Goal: Communication & Community: Connect with others

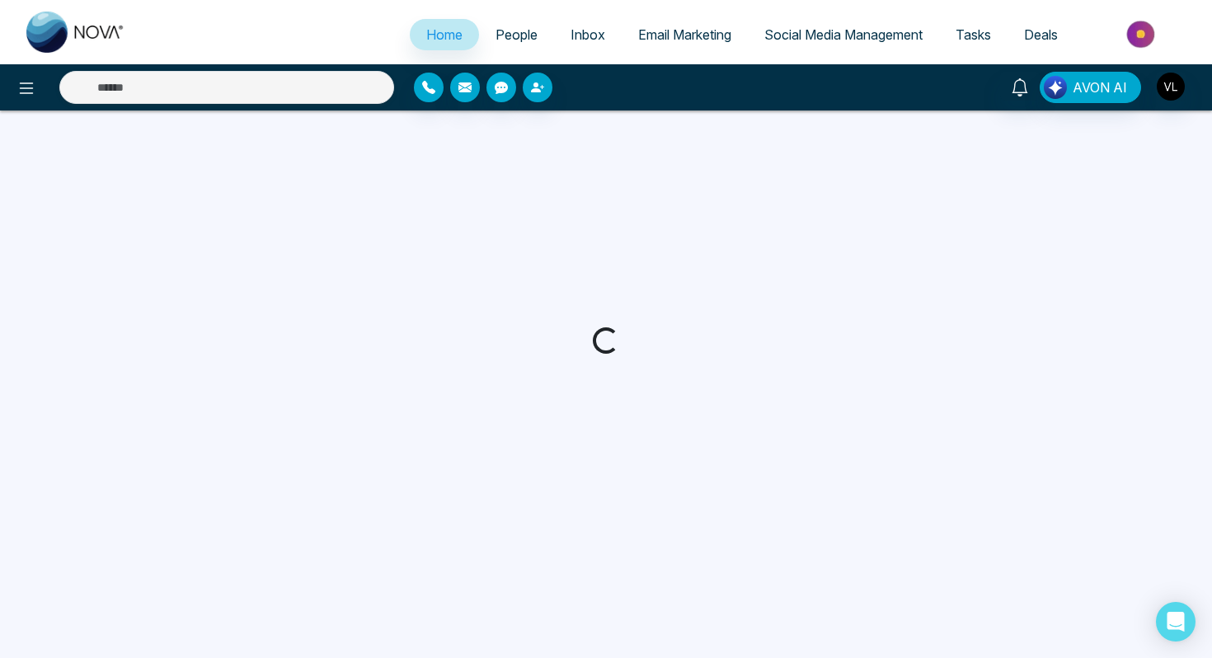
select select "*"
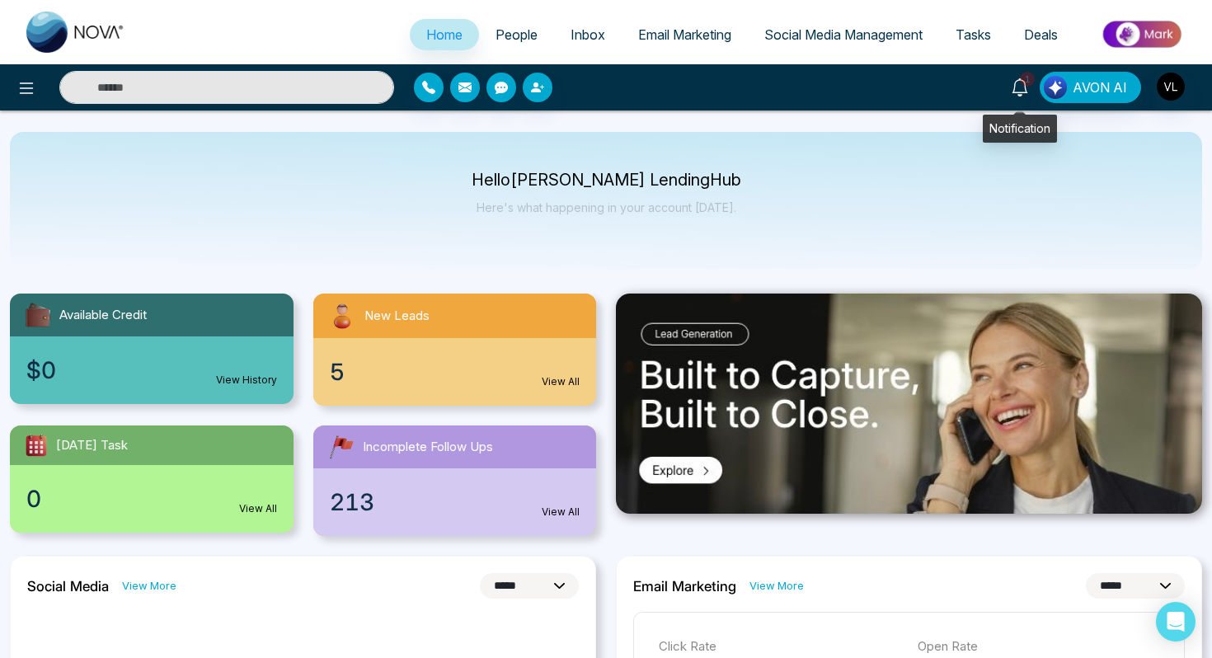
click at [1028, 87] on icon at bounding box center [1020, 87] width 18 height 18
click at [506, 30] on span "People" at bounding box center [517, 34] width 42 height 16
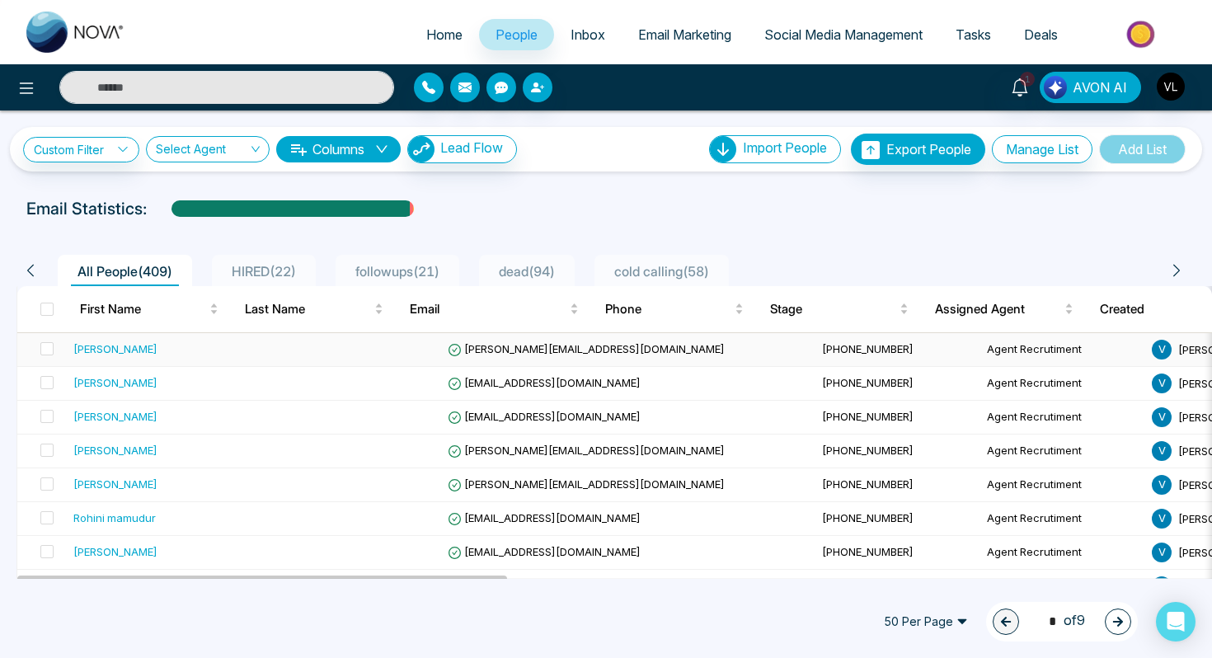
click at [303, 350] on td at bounding box center [358, 350] width 165 height 34
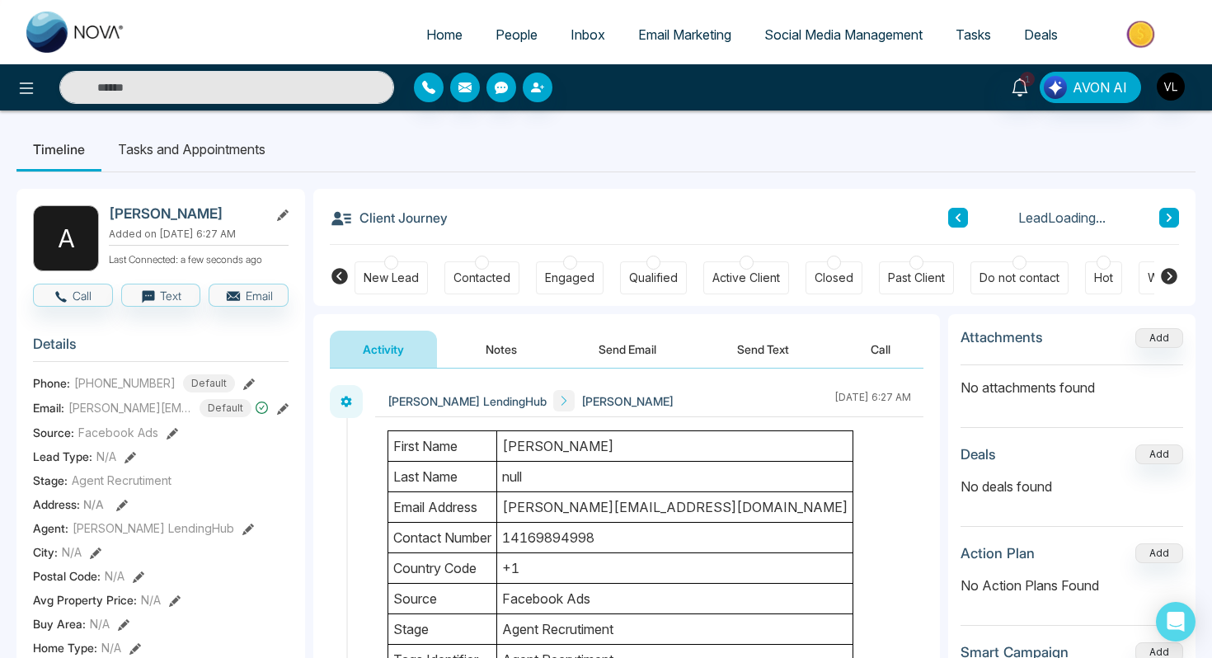
click at [172, 217] on h2 "[PERSON_NAME]" at bounding box center [185, 213] width 153 height 16
copy h2 "[PERSON_NAME]"
click at [207, 209] on h2 "[PERSON_NAME]" at bounding box center [185, 213] width 153 height 16
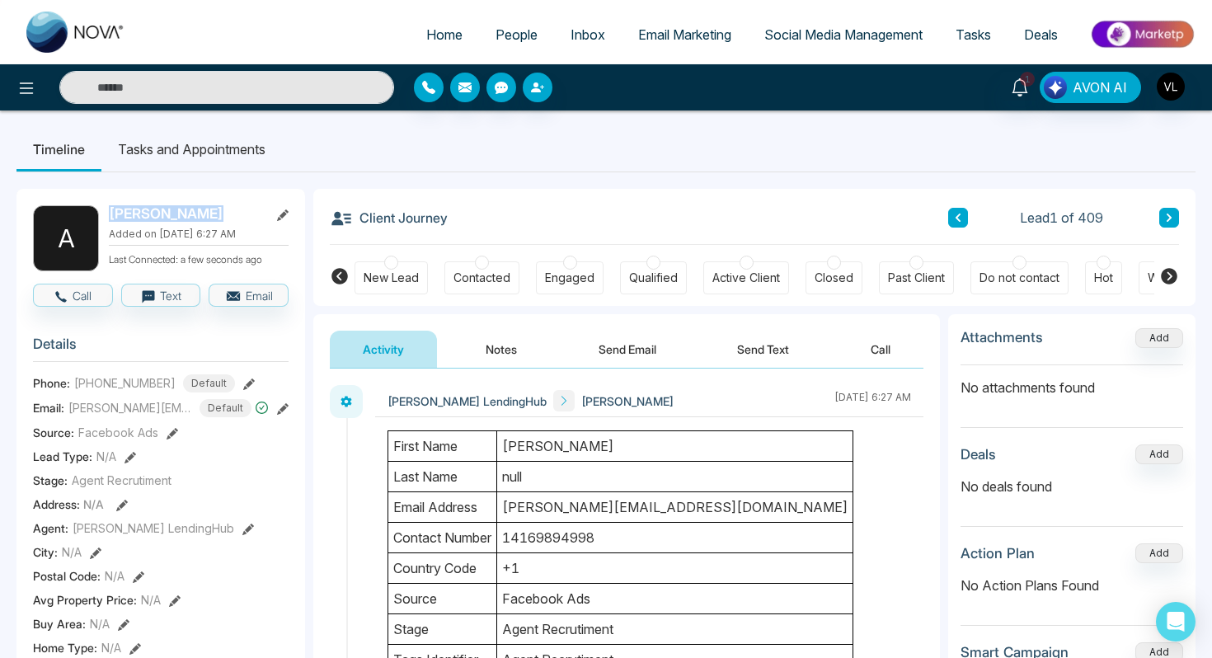
drag, startPoint x: 207, startPoint y: 209, endPoint x: 115, endPoint y: 208, distance: 92.4
click at [114, 208] on h2 "[PERSON_NAME]" at bounding box center [185, 213] width 153 height 16
copy div "[PERSON_NAME]"
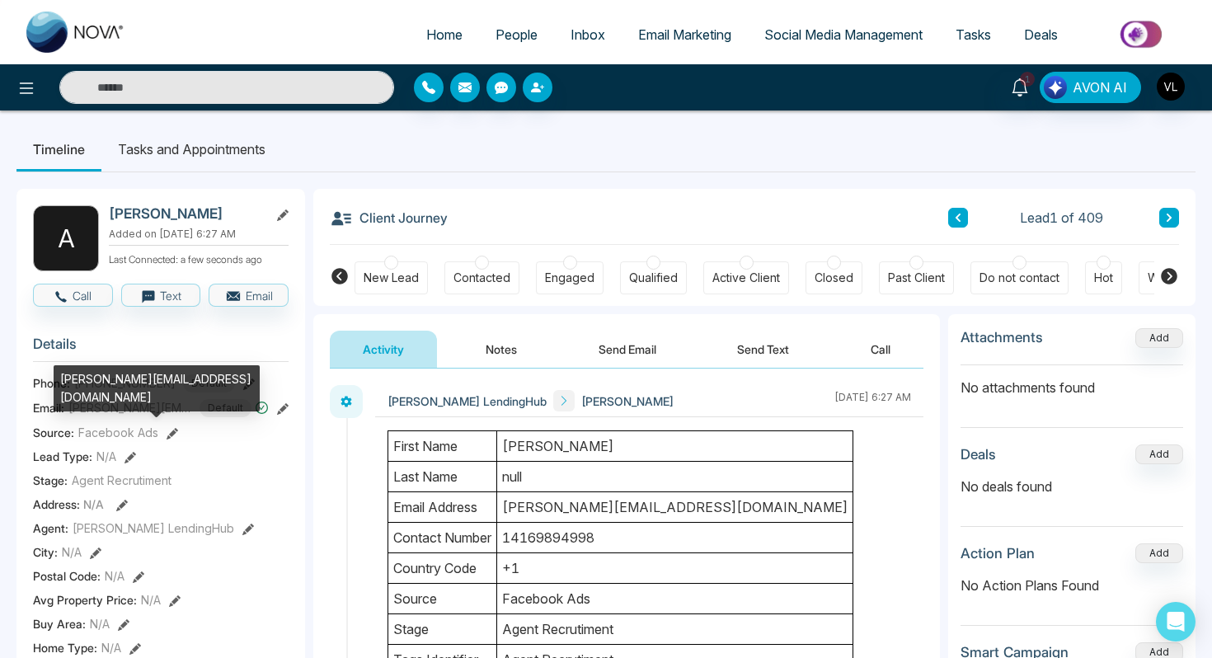
click at [133, 383] on div "[PERSON_NAME][EMAIL_ADDRESS][DOMAIN_NAME]" at bounding box center [157, 388] width 206 height 46
copy div "[PERSON_NAME][EMAIL_ADDRESS][DOMAIN_NAME]"
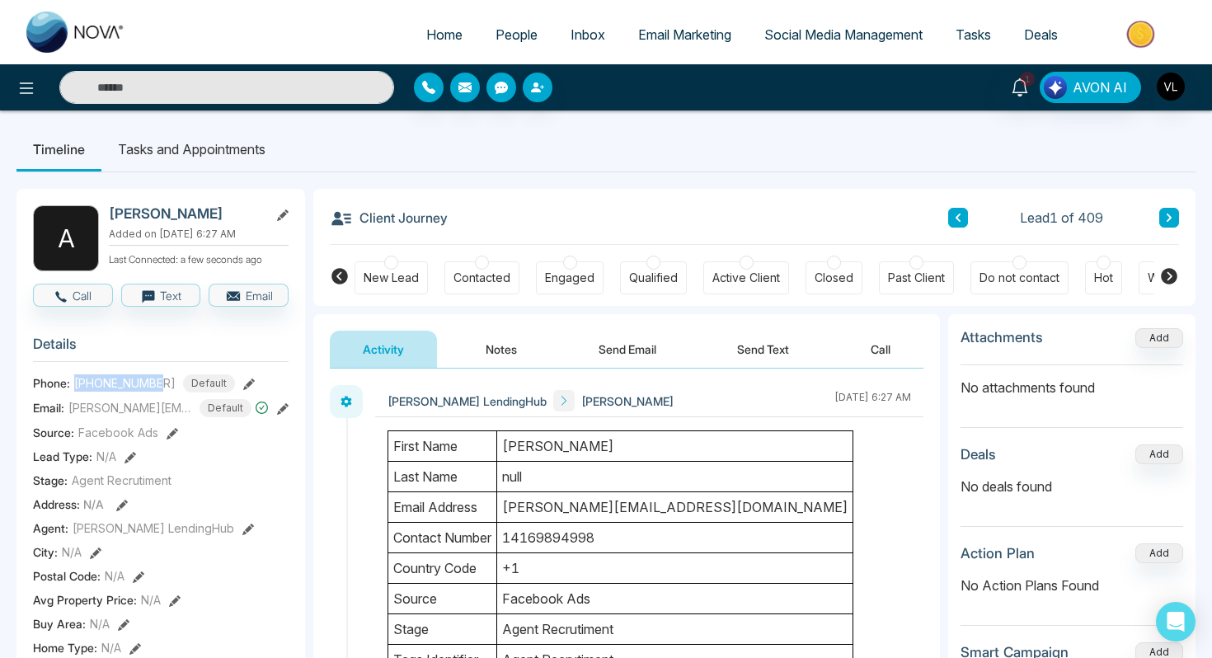
drag, startPoint x: 162, startPoint y: 390, endPoint x: 72, endPoint y: 390, distance: 89.9
click at [71, 390] on div "Phone: [PHONE_NUMBER] Default" at bounding box center [161, 383] width 256 height 18
copy span "[PHONE_NUMBER]"
click at [256, 82] on input "text" at bounding box center [226, 87] width 335 height 33
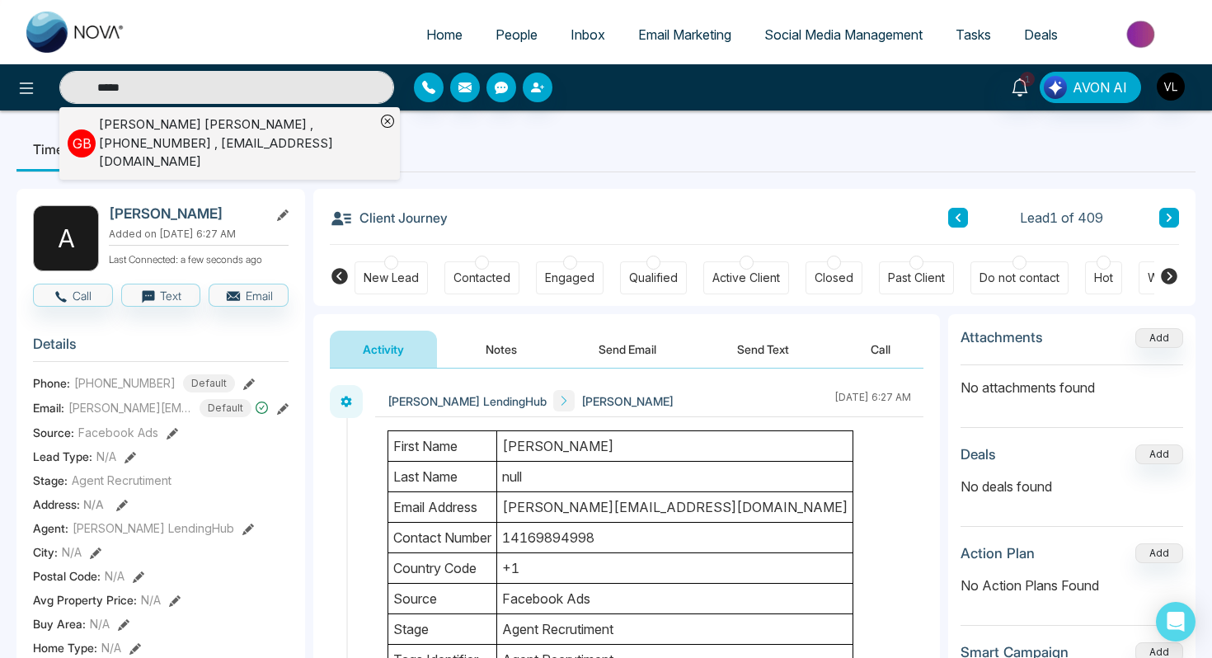
type input "*****"
click at [107, 131] on div "[PERSON_NAME] [PERSON_NAME] , [PHONE_NUMBER] , [EMAIL_ADDRESS][DOMAIN_NAME]" at bounding box center [237, 143] width 276 height 56
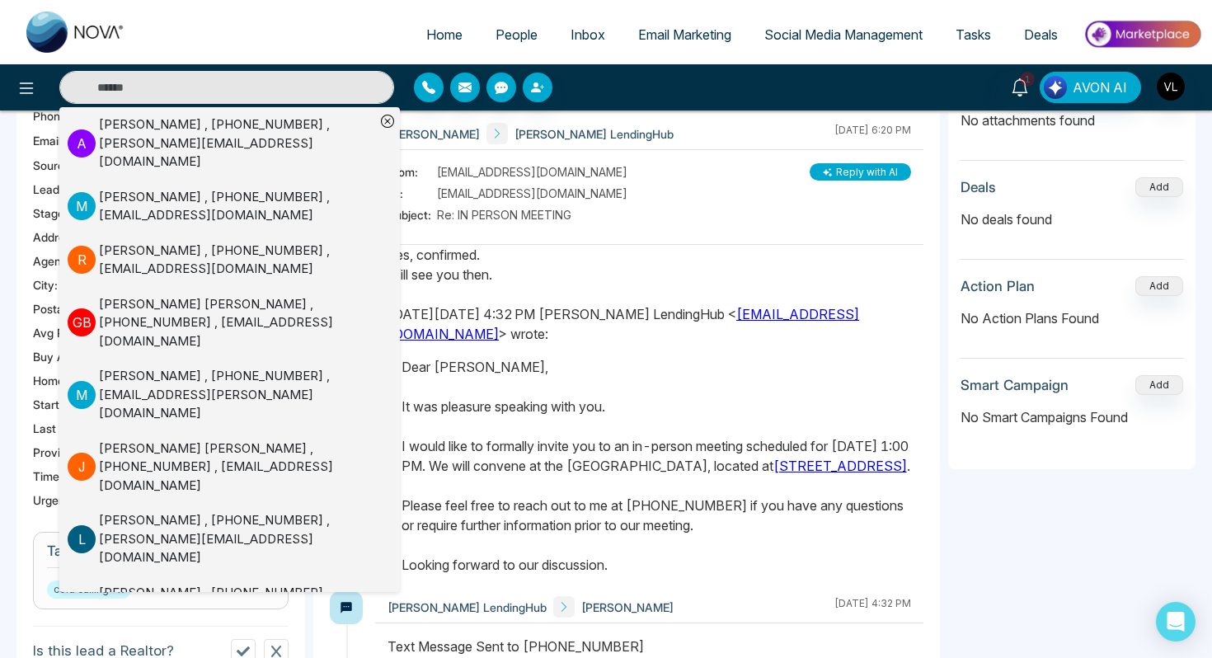
scroll to position [282, 0]
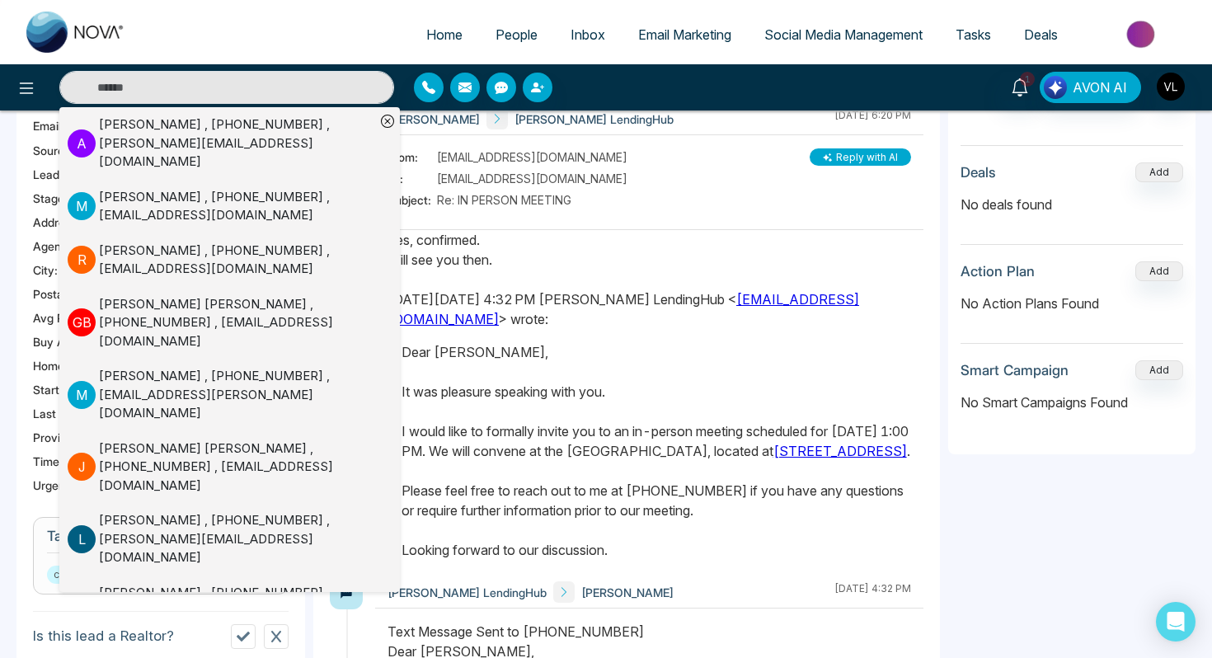
click at [461, 328] on div "[DATE][DATE] 4:32 PM [PERSON_NAME] LendingHub < [EMAIL_ADDRESS][DOMAIN_NAME] > …" at bounding box center [650, 309] width 524 height 40
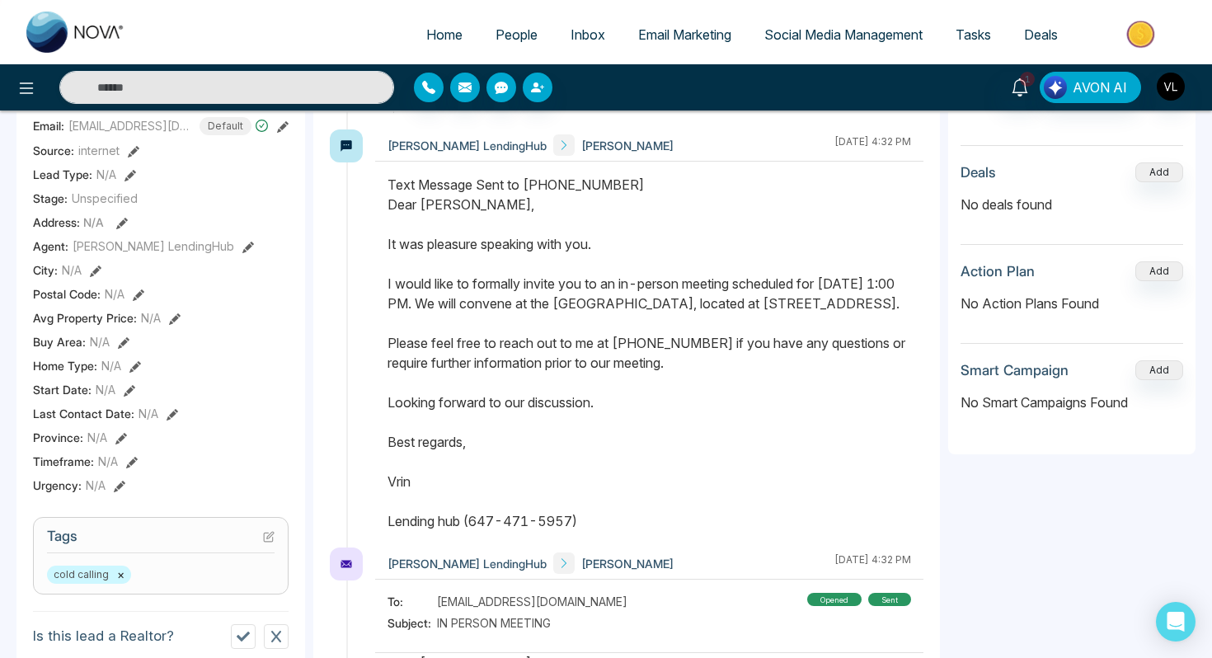
scroll to position [448, 0]
drag, startPoint x: 386, startPoint y: 200, endPoint x: 583, endPoint y: 542, distance: 394.2
click at [582, 541] on div at bounding box center [649, 360] width 548 height 373
click at [496, 40] on span "People" at bounding box center [517, 34] width 42 height 16
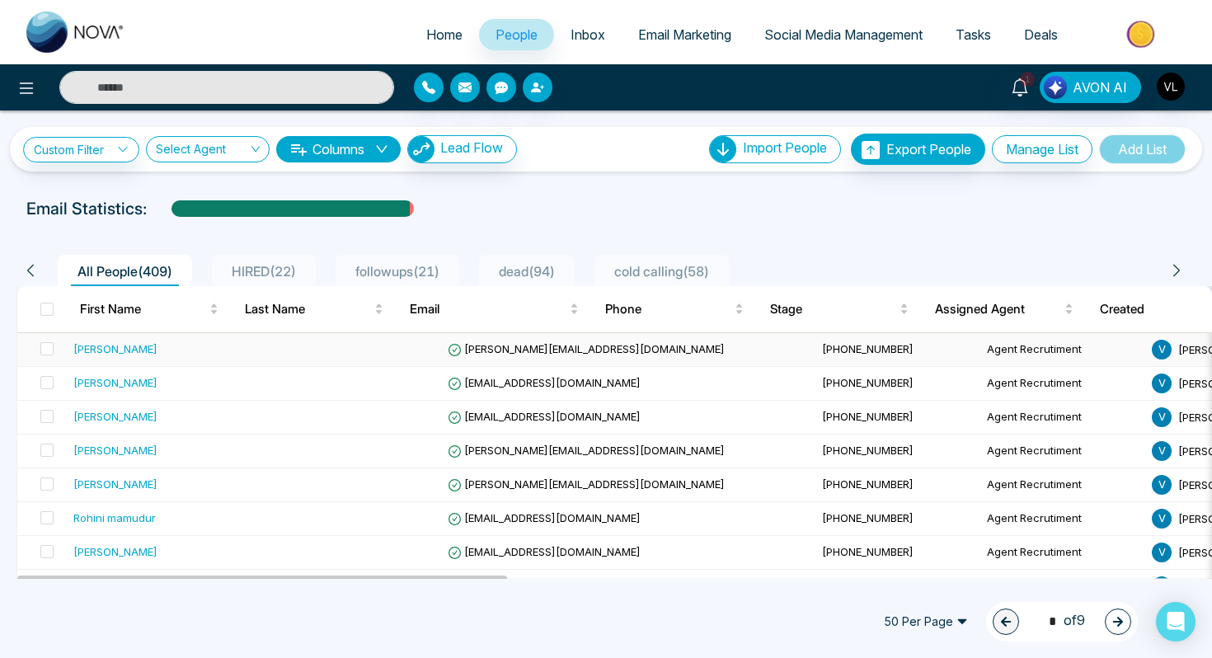
click at [163, 355] on div "[PERSON_NAME]" at bounding box center [171, 349] width 196 height 16
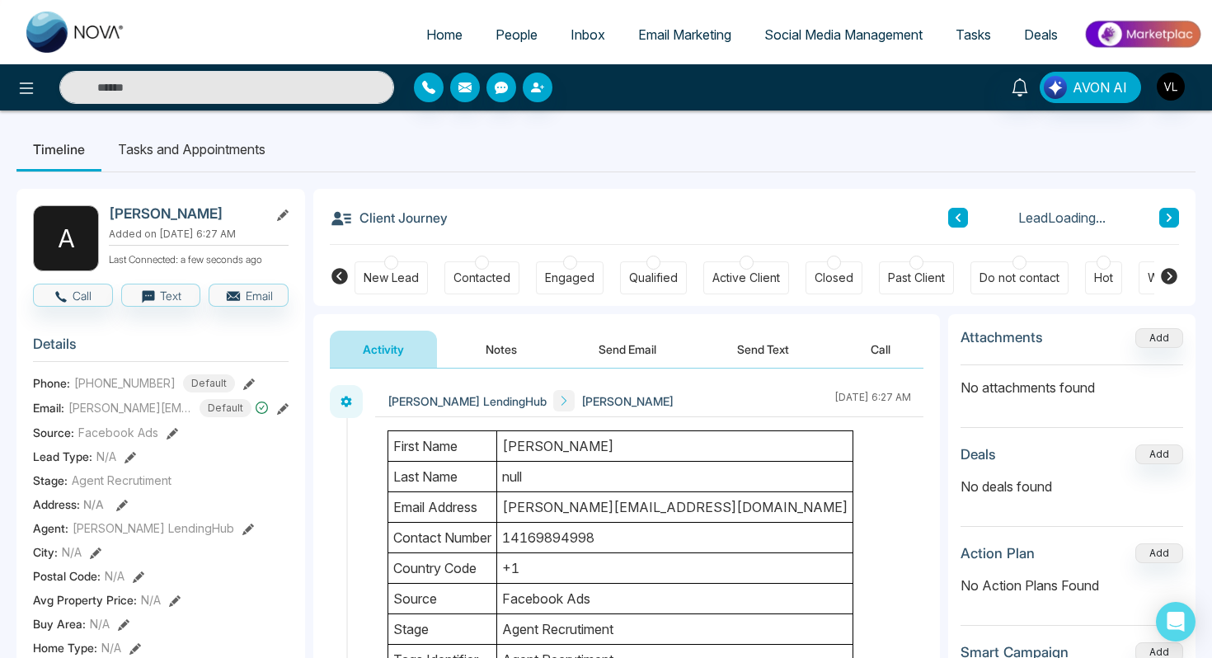
click at [630, 343] on button "Send Email" at bounding box center [628, 349] width 124 height 37
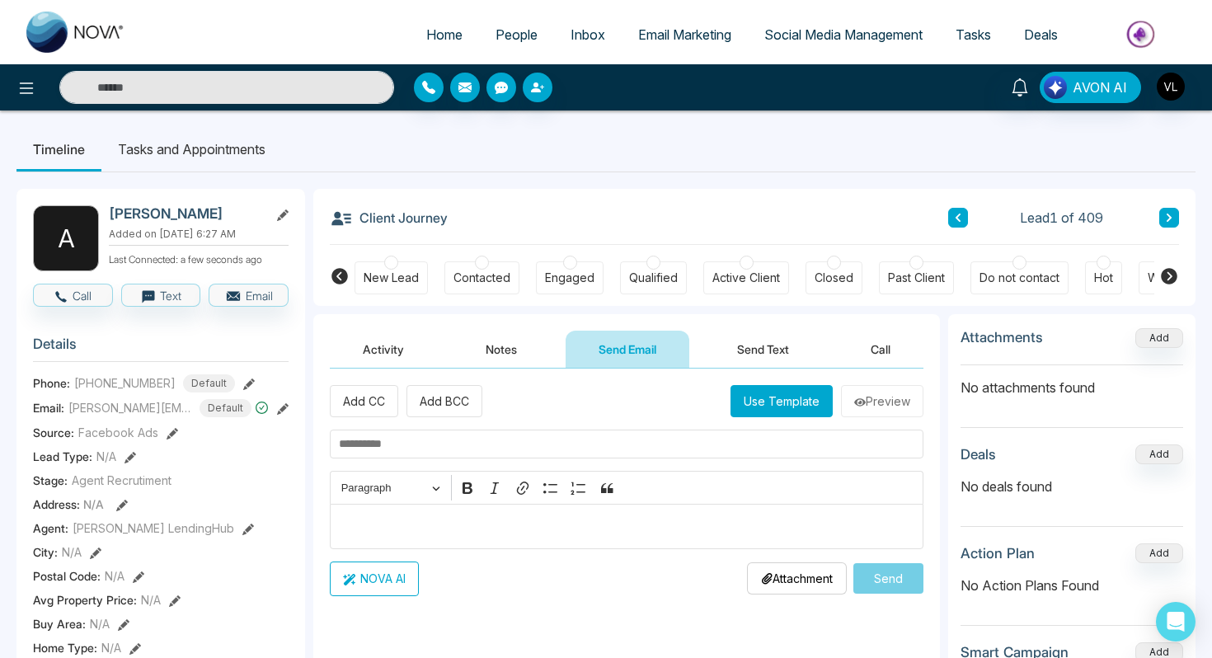
click at [449, 534] on p "Editor editing area: main" at bounding box center [627, 526] width 576 height 20
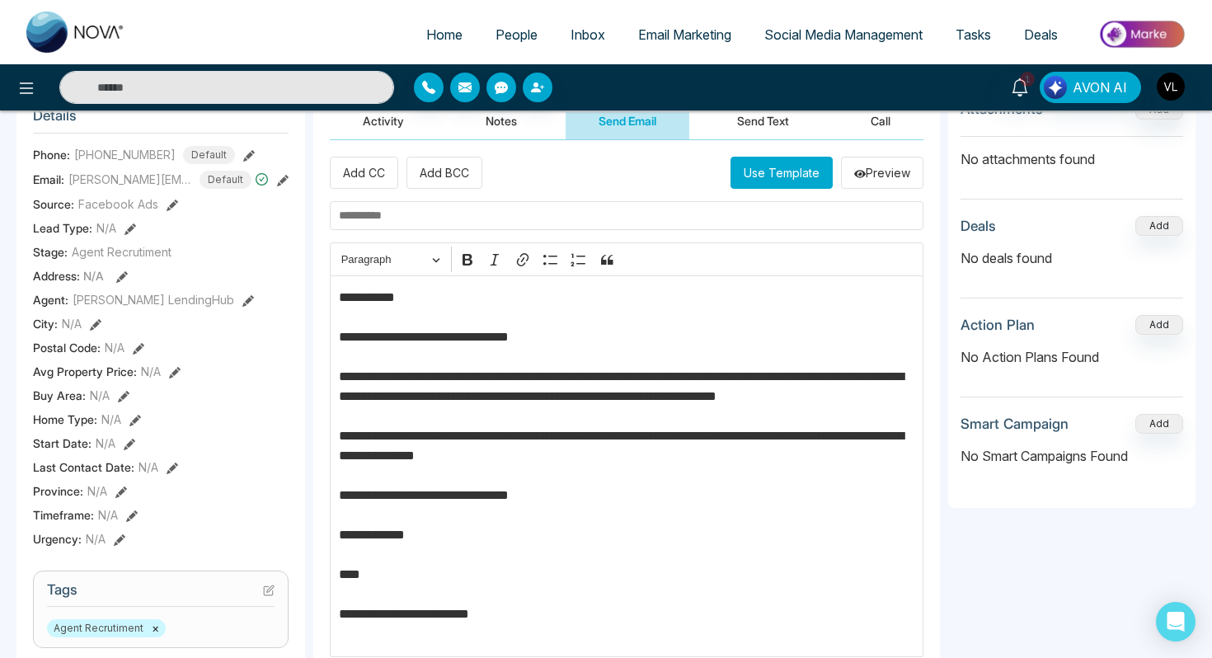
scroll to position [229, 0]
click at [383, 294] on p "**********" at bounding box center [627, 465] width 576 height 356
click at [379, 219] on input "text" at bounding box center [627, 214] width 594 height 29
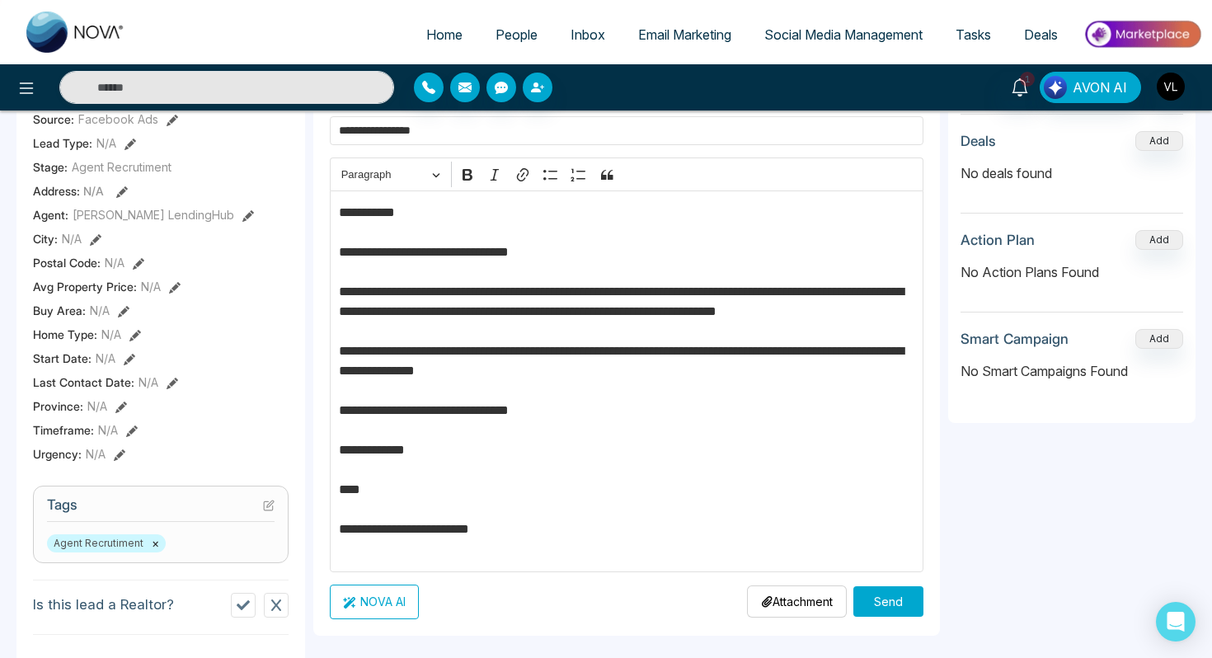
scroll to position [341, 0]
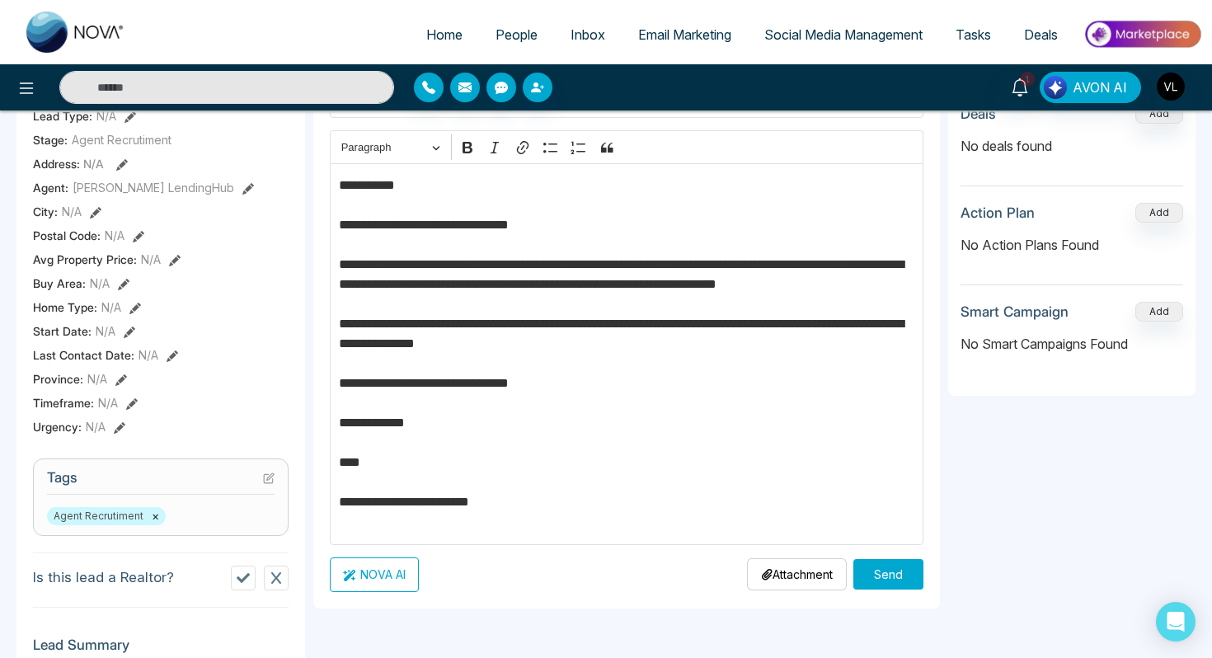
type input "**********"
click at [870, 265] on p "**********" at bounding box center [627, 354] width 576 height 356
click at [346, 285] on p "**********" at bounding box center [627, 354] width 576 height 356
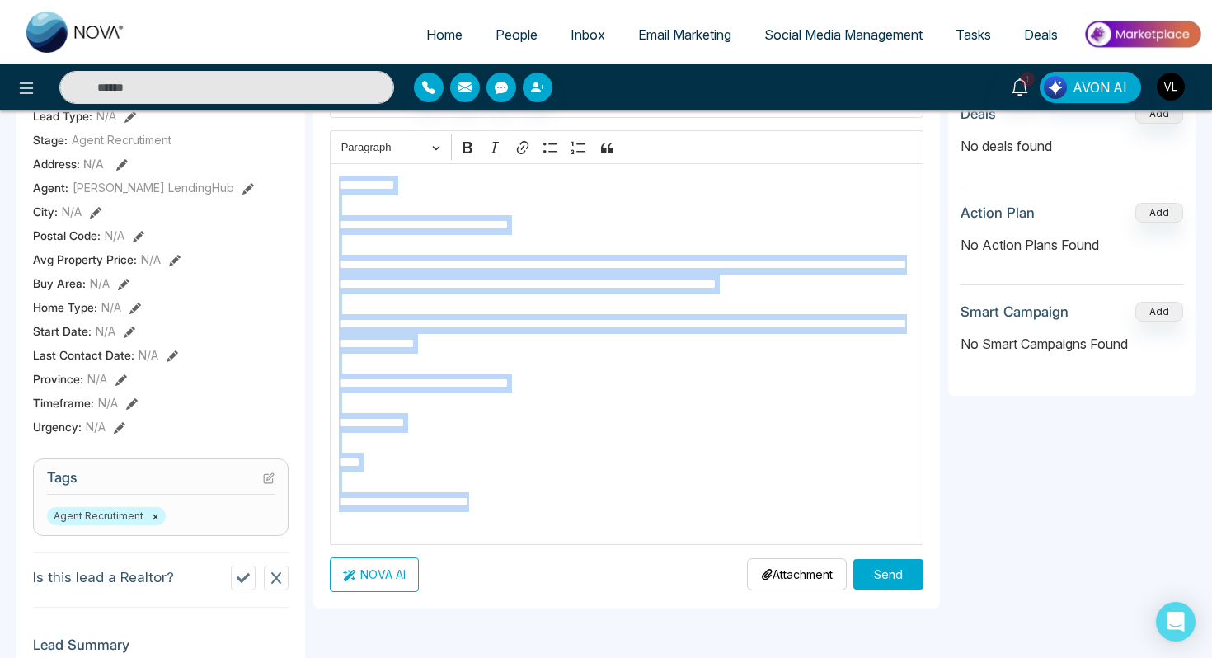
drag, startPoint x: 548, startPoint y: 516, endPoint x: 337, endPoint y: 188, distance: 389.8
click at [337, 188] on div "**********" at bounding box center [627, 354] width 594 height 382
copy p "**********"
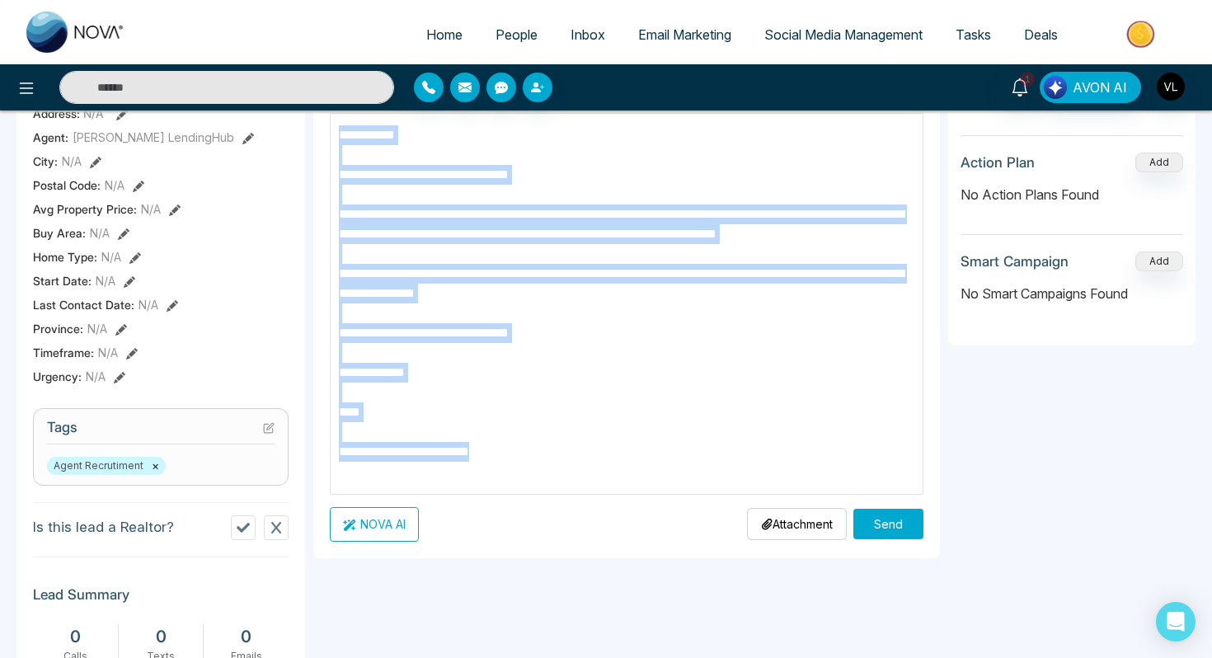
scroll to position [413, 0]
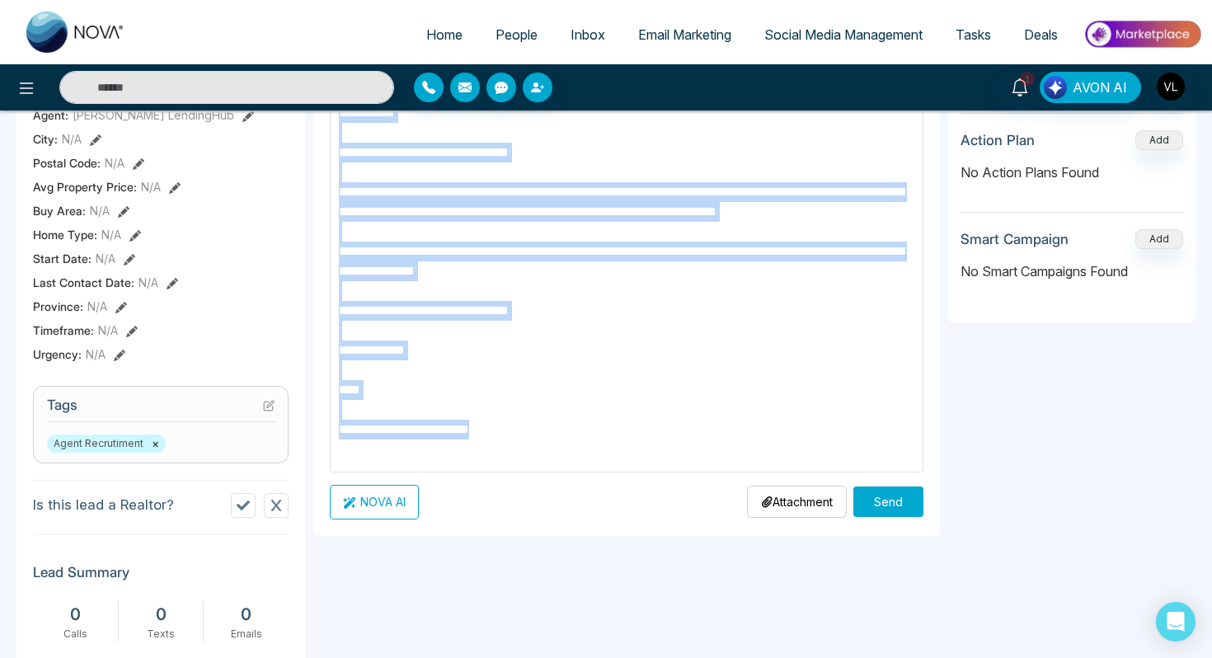
click at [876, 499] on button "Send" at bounding box center [889, 502] width 70 height 31
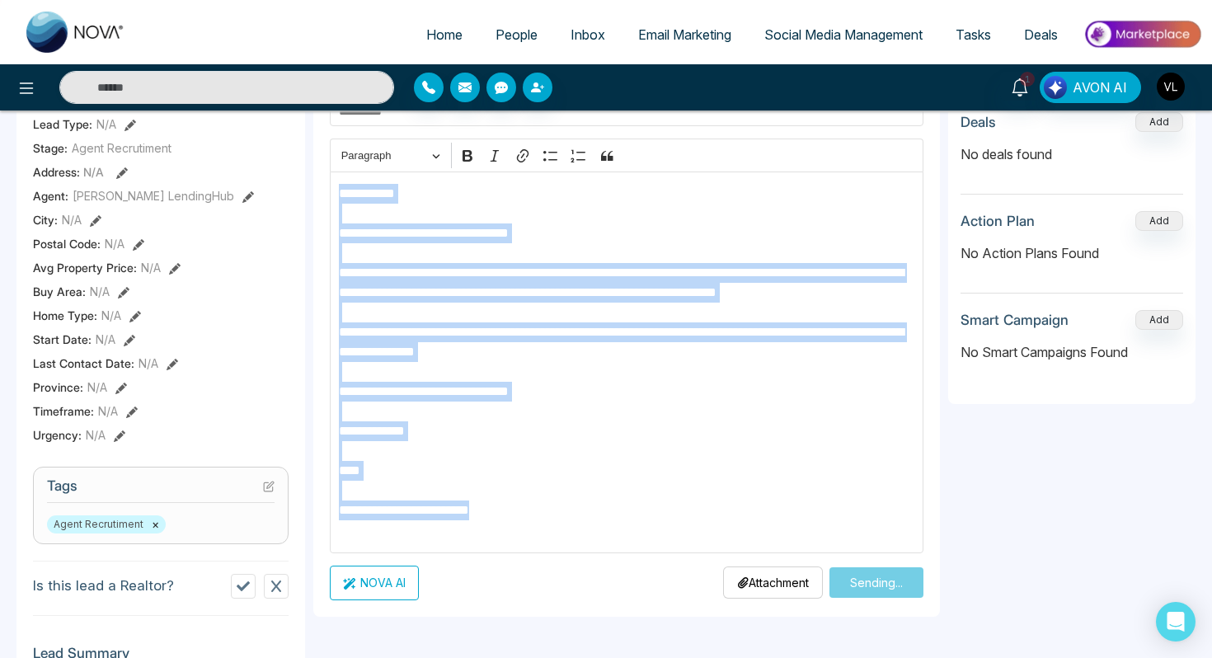
scroll to position [332, 0]
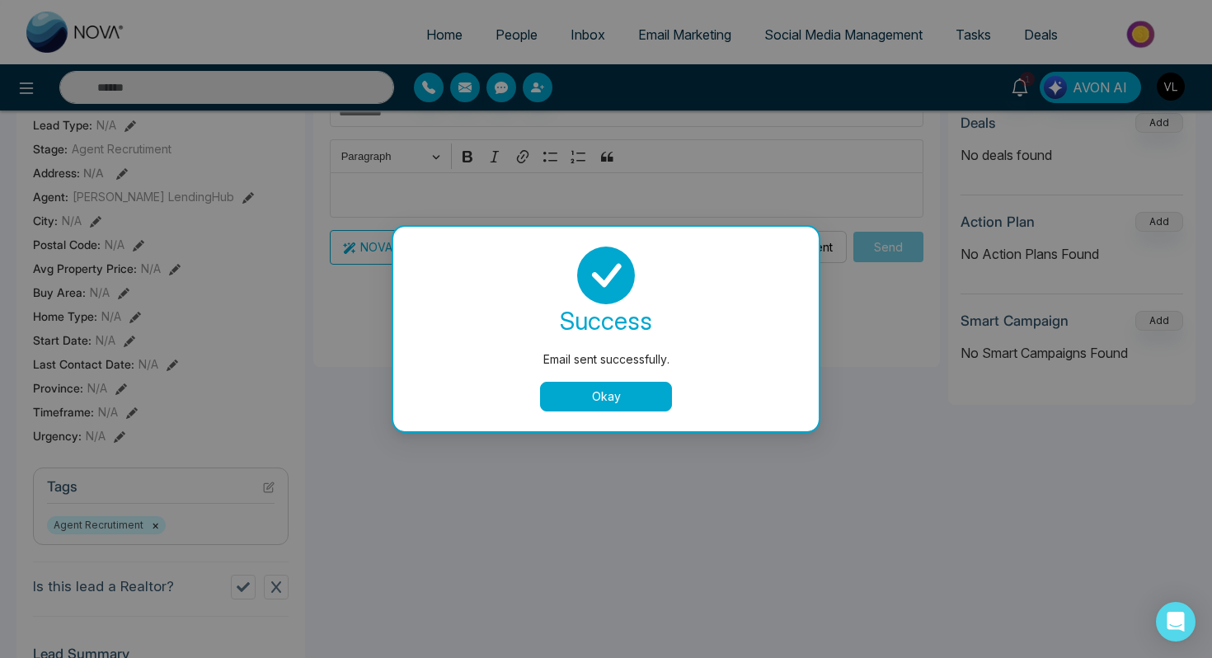
click at [637, 390] on button "Okay" at bounding box center [606, 397] width 132 height 30
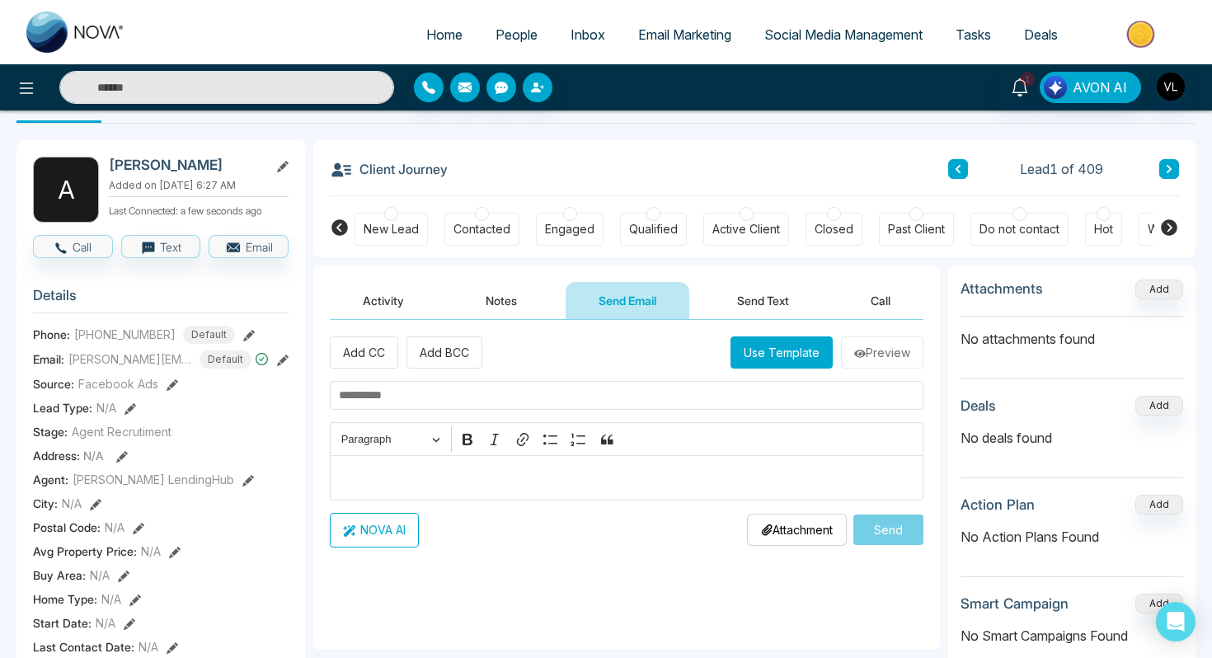
scroll to position [0, 0]
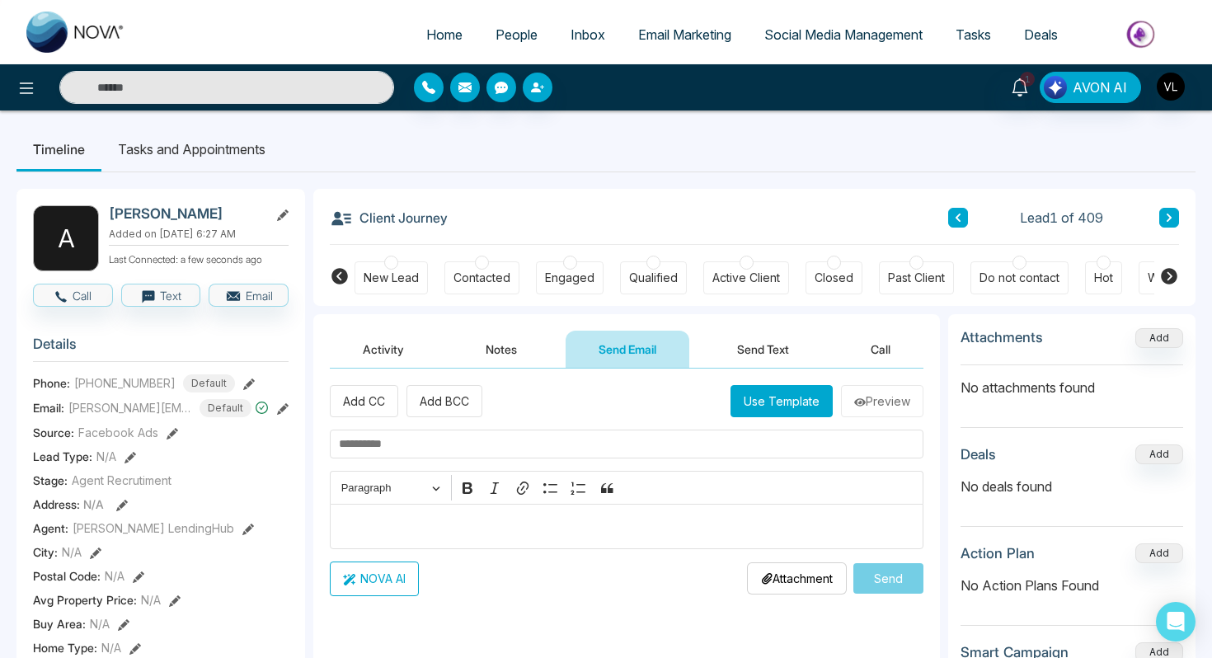
click at [734, 379] on div "**********" at bounding box center [626, 534] width 627 height 330
click at [734, 350] on button "Send Text" at bounding box center [763, 349] width 118 height 37
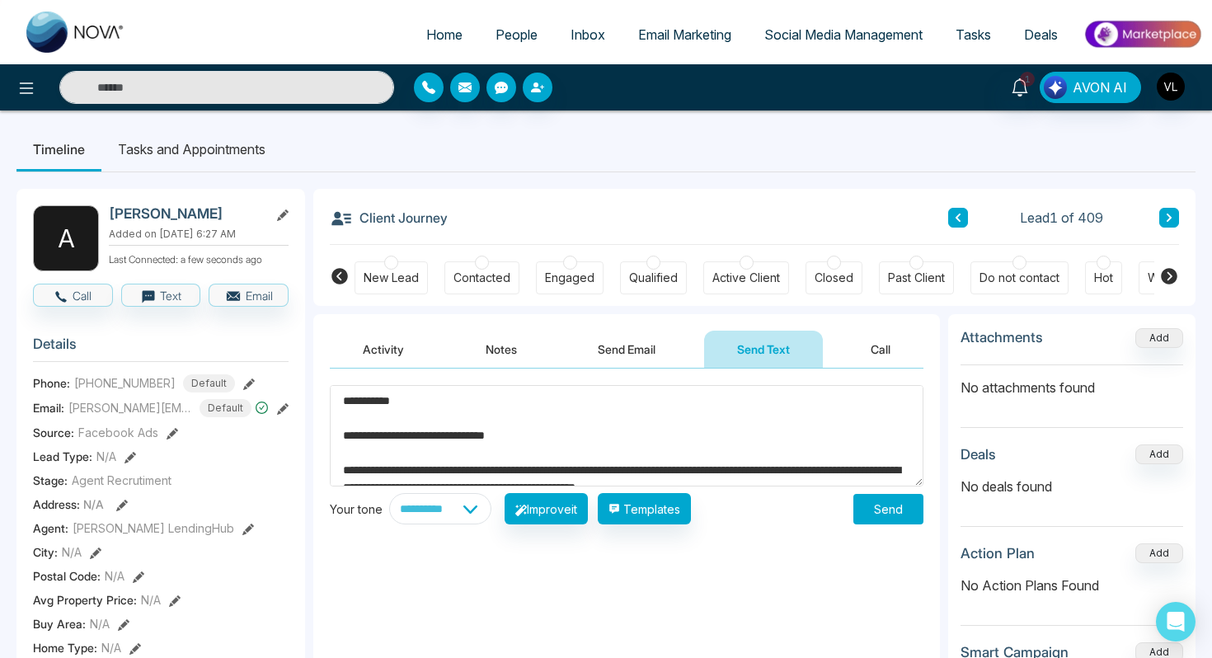
type textarea "**********"
click at [876, 506] on button "Send" at bounding box center [889, 509] width 70 height 31
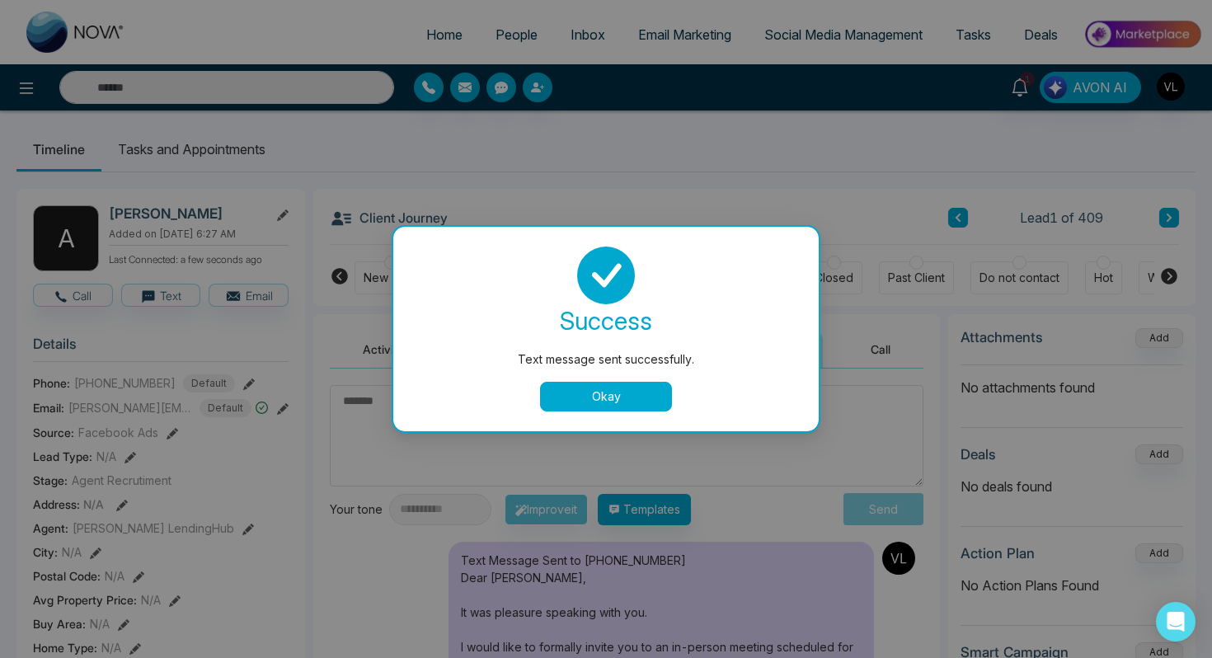
click at [614, 401] on button "Okay" at bounding box center [606, 397] width 132 height 30
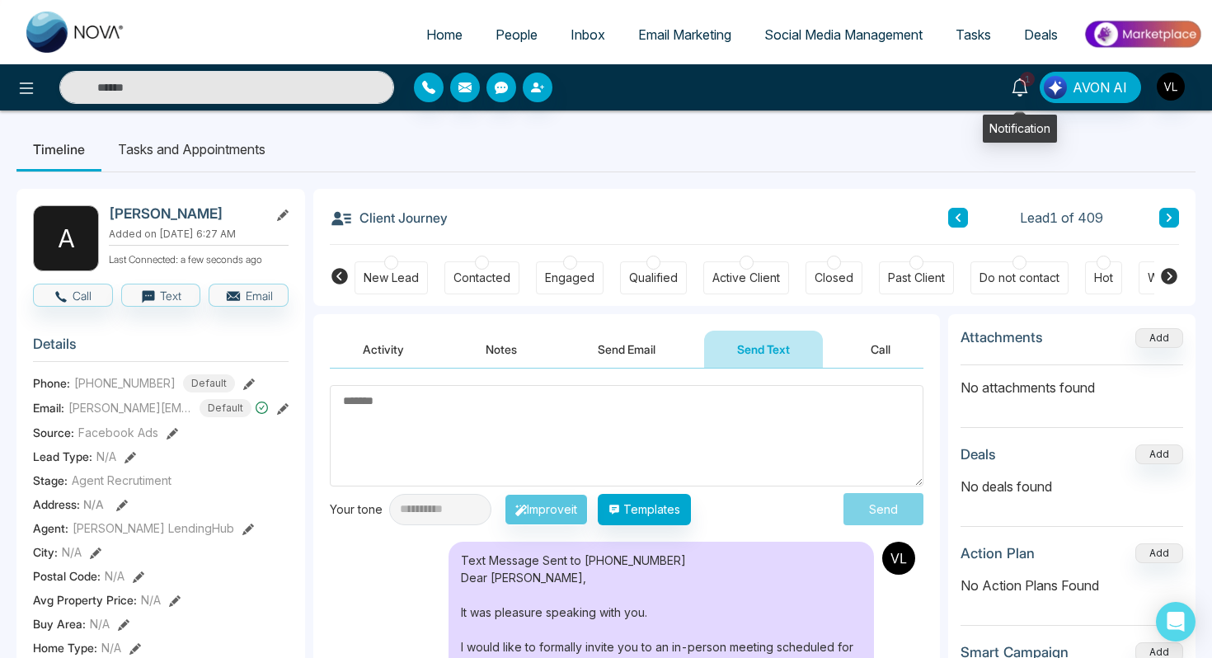
click at [1019, 80] on icon at bounding box center [1020, 87] width 18 height 18
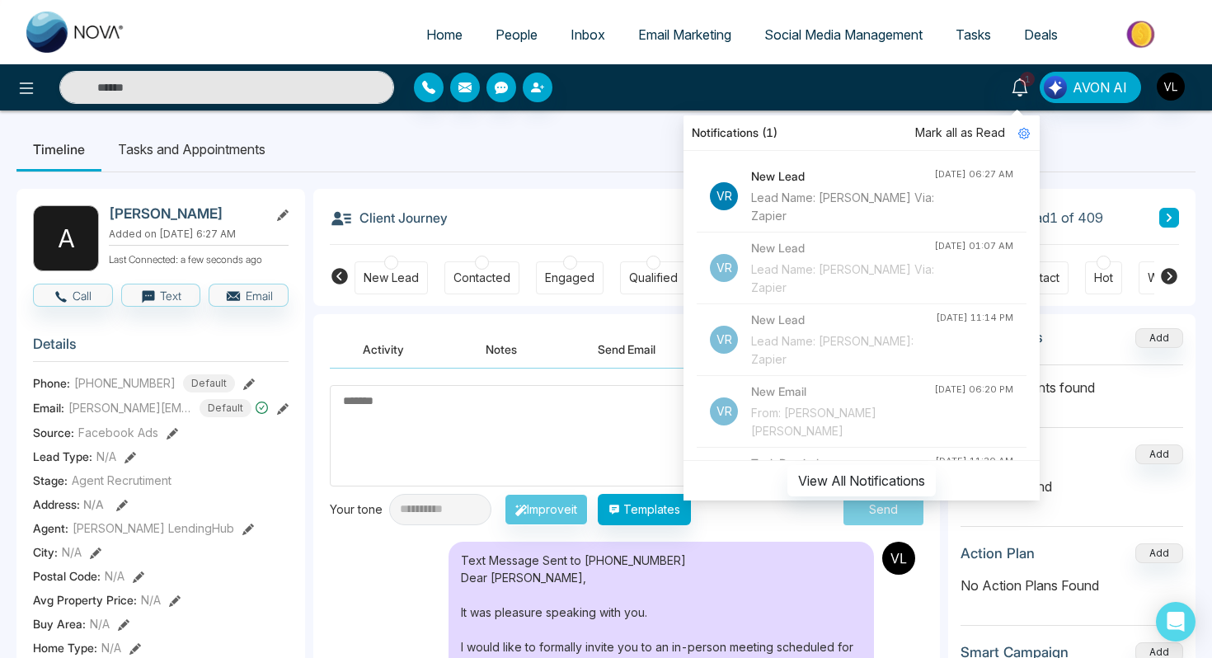
click at [953, 129] on span "Mark all as Read" at bounding box center [960, 133] width 90 height 18
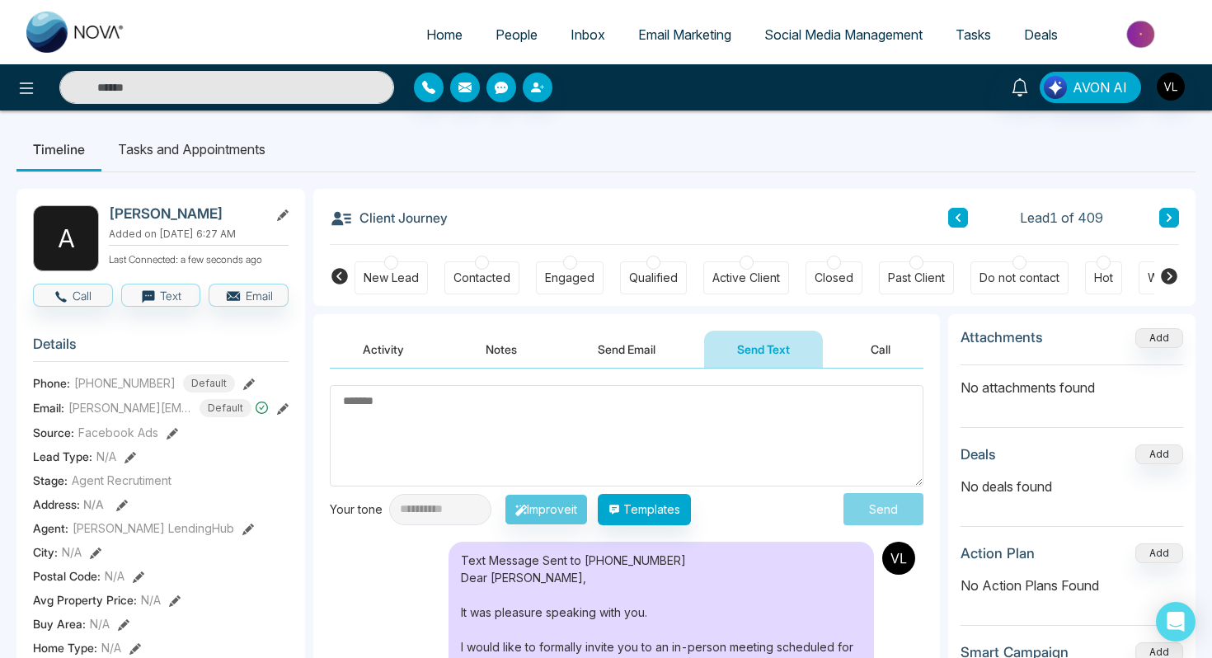
click at [562, 153] on ul "Timeline Tasks and Appointments" at bounding box center [605, 149] width 1179 height 45
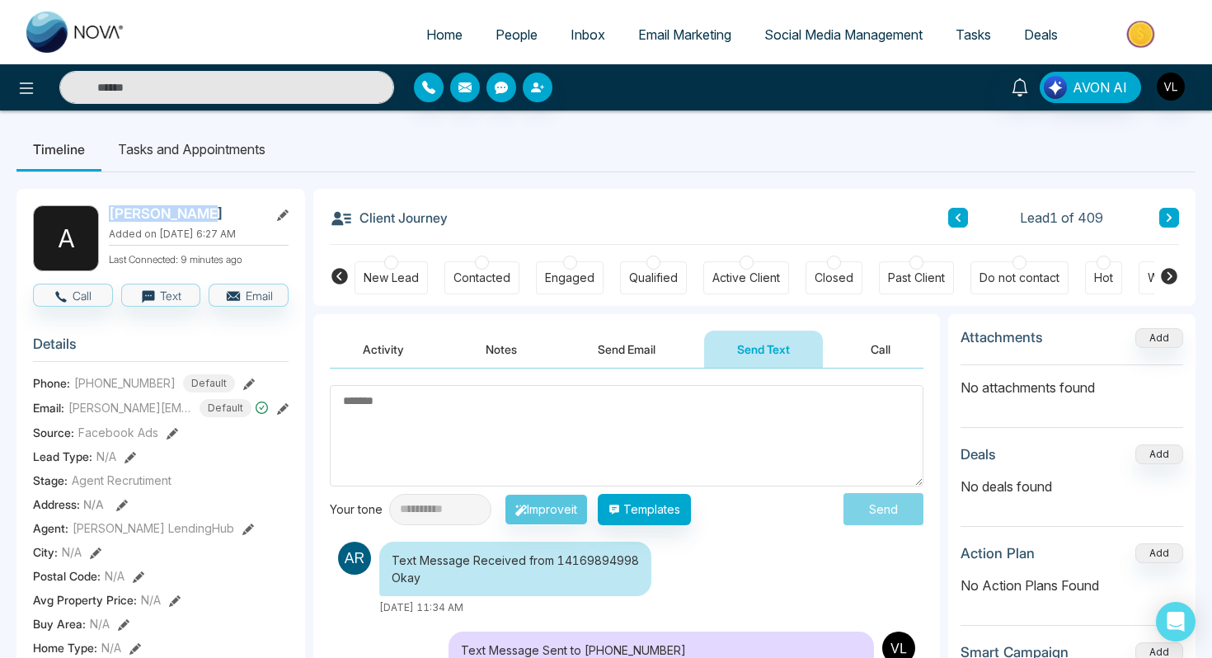
drag, startPoint x: 207, startPoint y: 217, endPoint x: 111, endPoint y: 217, distance: 96.5
click at [111, 217] on h2 "[PERSON_NAME]" at bounding box center [185, 213] width 153 height 16
copy h2 "[PERSON_NAME]"
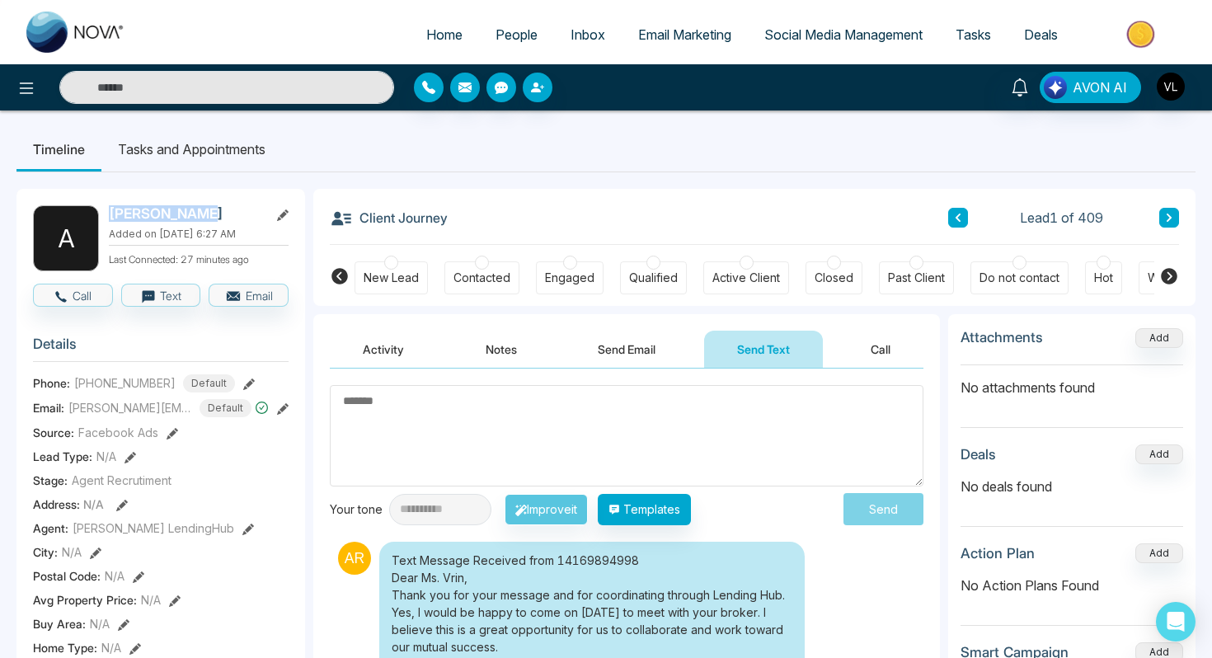
click at [507, 28] on span "People" at bounding box center [517, 34] width 42 height 16
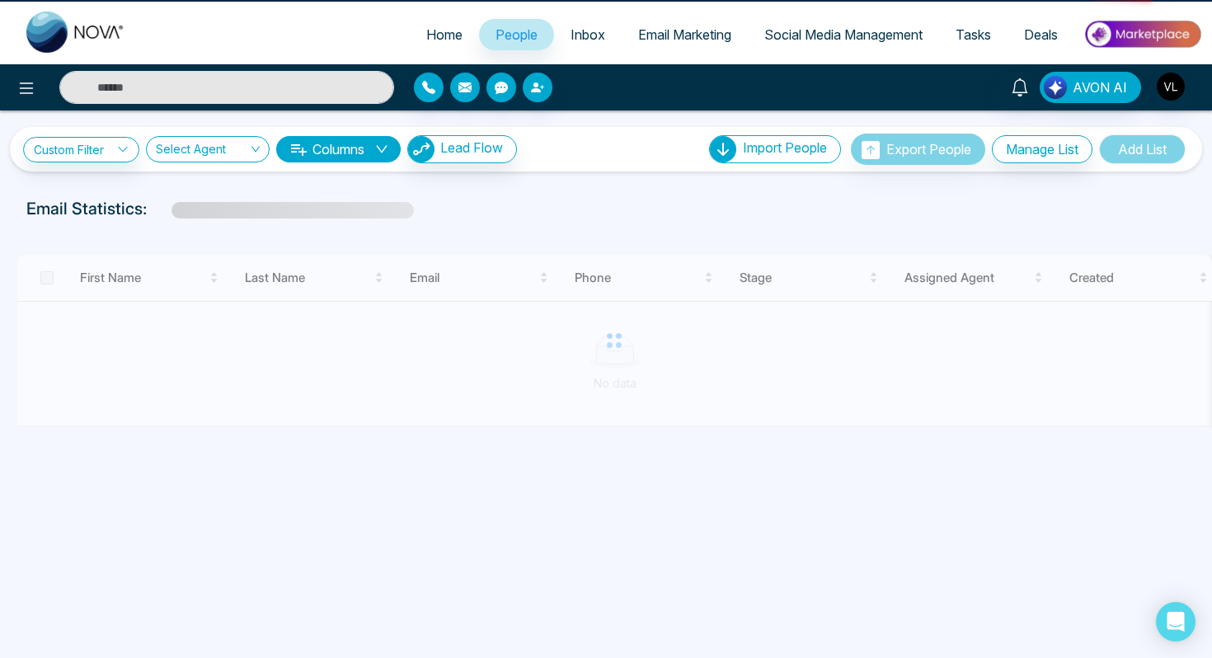
click at [507, 28] on span "People" at bounding box center [517, 34] width 42 height 16
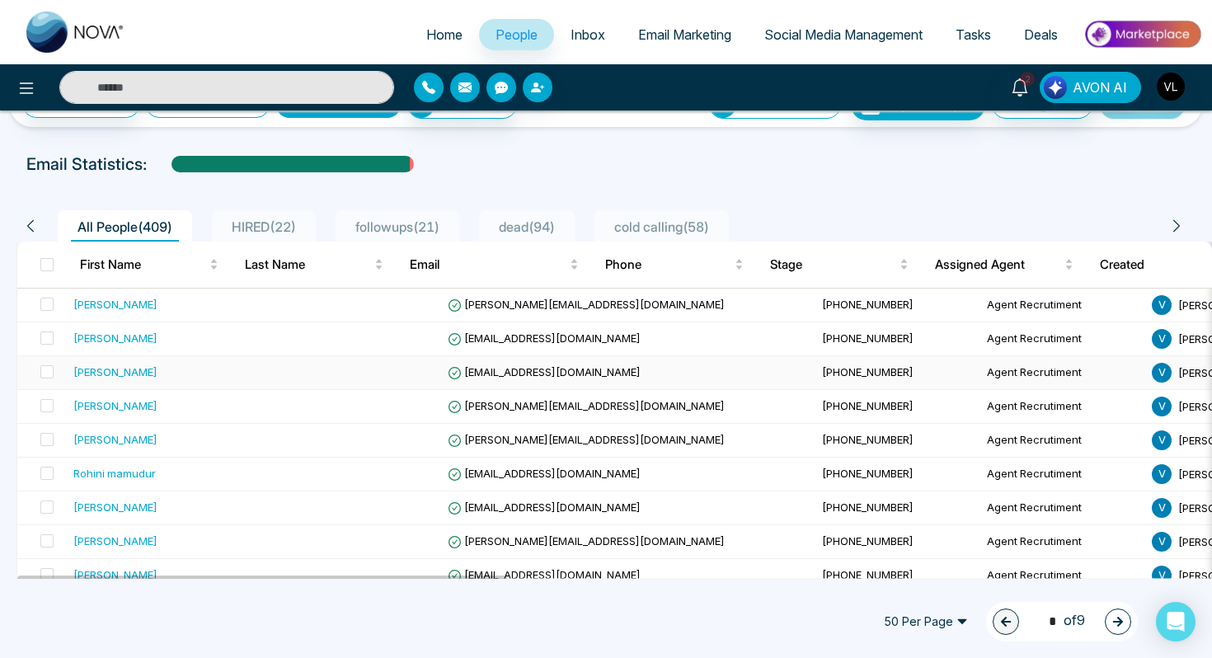
scroll to position [49, 0]
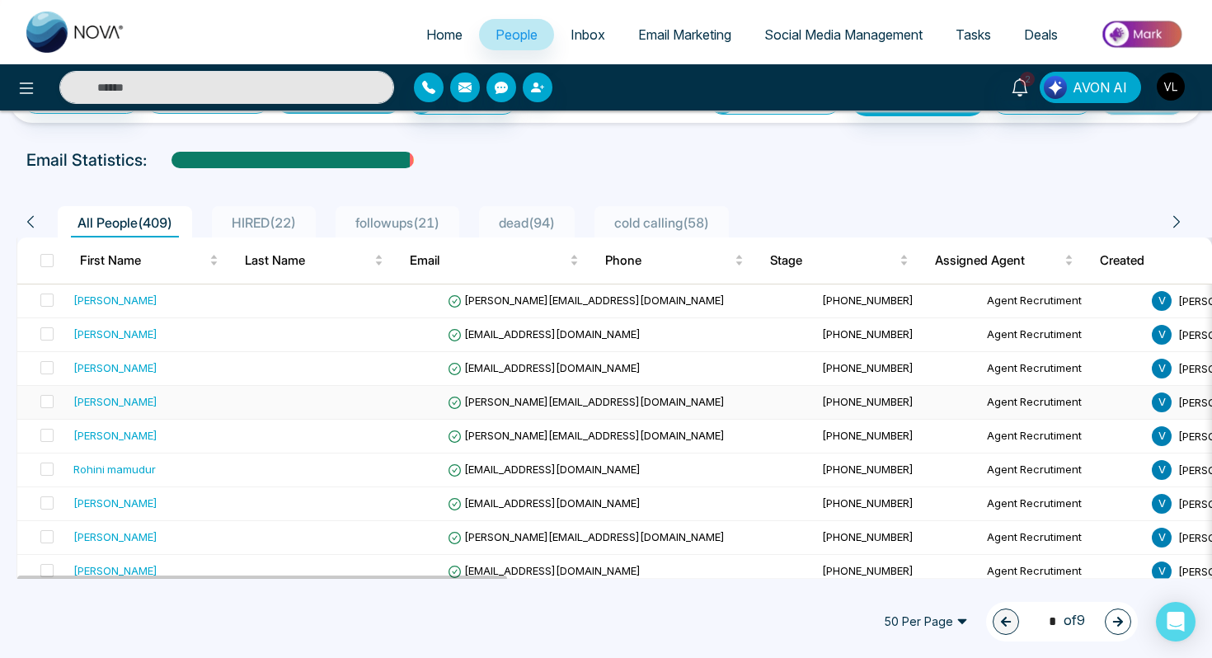
click at [138, 412] on td "[PERSON_NAME]" at bounding box center [171, 403] width 209 height 34
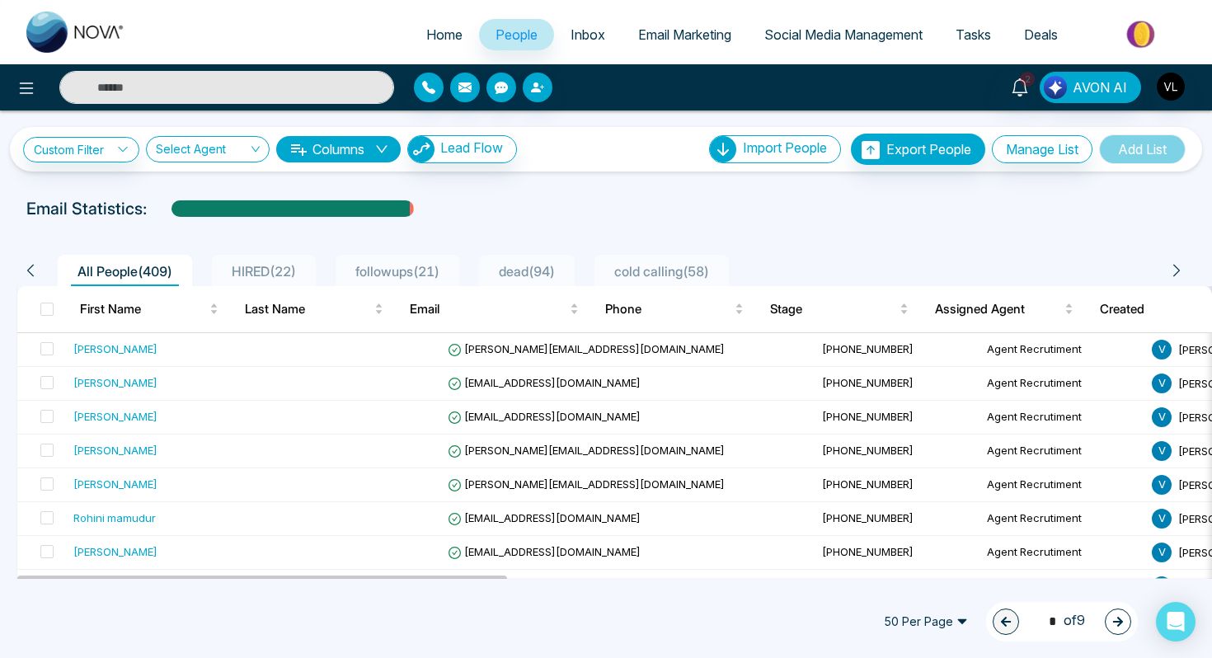
click at [206, 89] on input "text" at bounding box center [226, 87] width 335 height 33
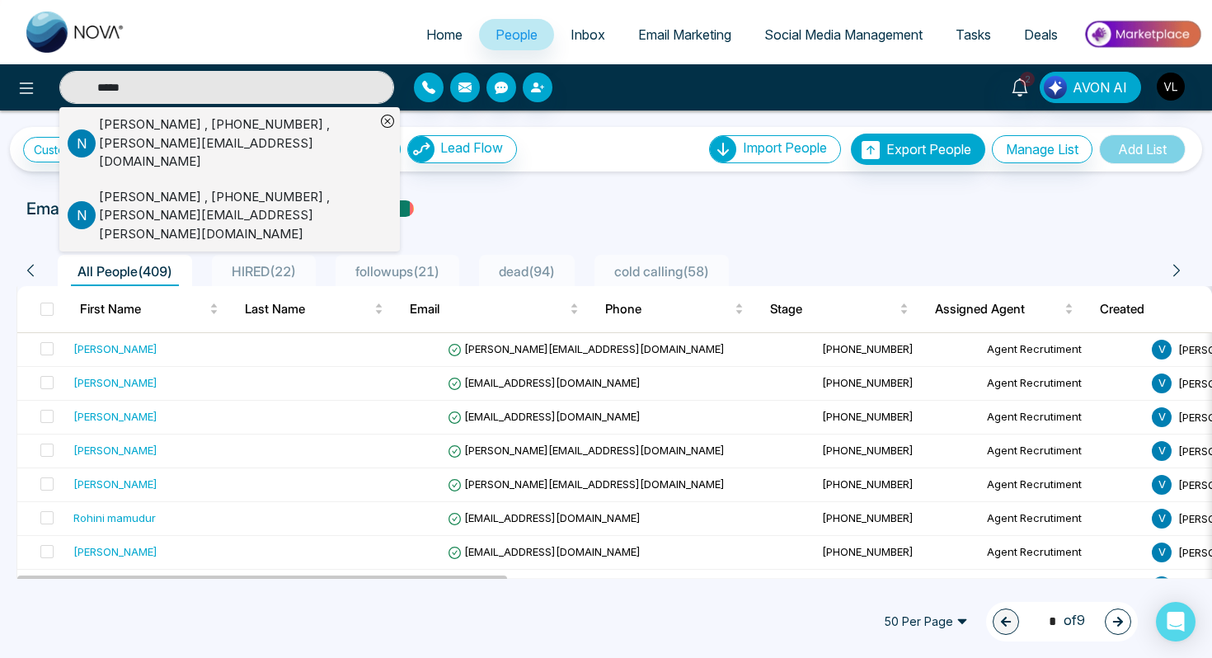
type input "*****"
click at [986, 45] on link "Tasks" at bounding box center [973, 34] width 68 height 31
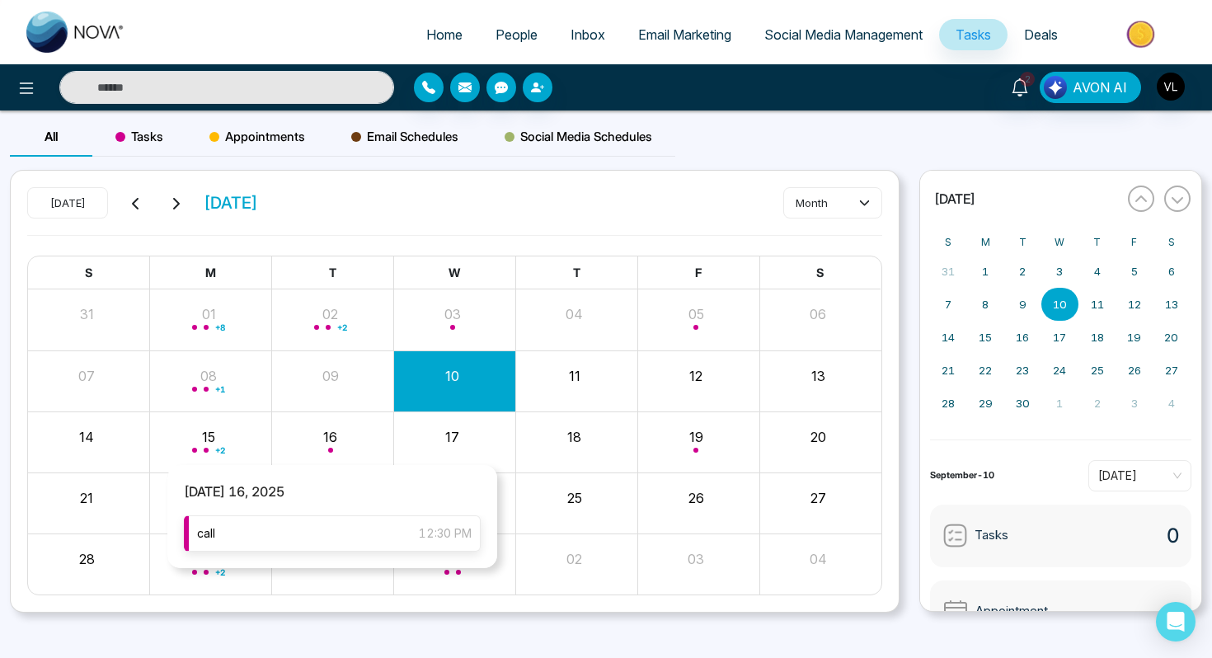
click at [316, 537] on div "call 12:30 PM" at bounding box center [332, 533] width 297 height 36
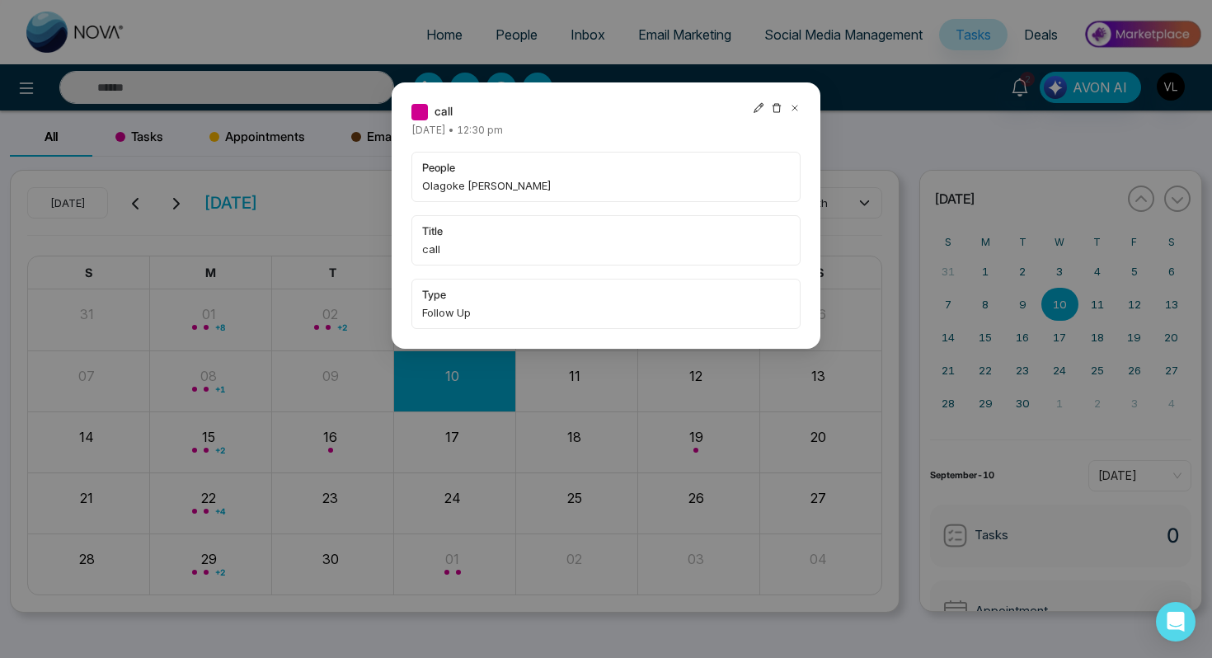
click at [794, 109] on icon at bounding box center [795, 108] width 12 height 12
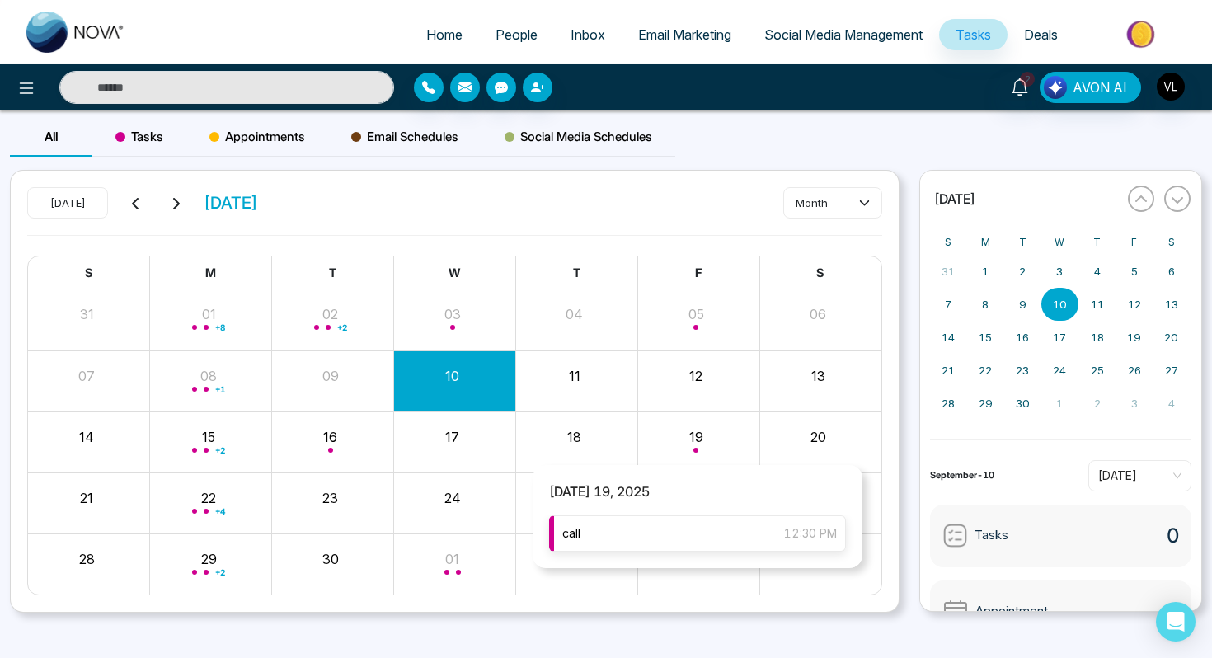
click at [620, 528] on div "call 12:30 PM" at bounding box center [697, 533] width 297 height 36
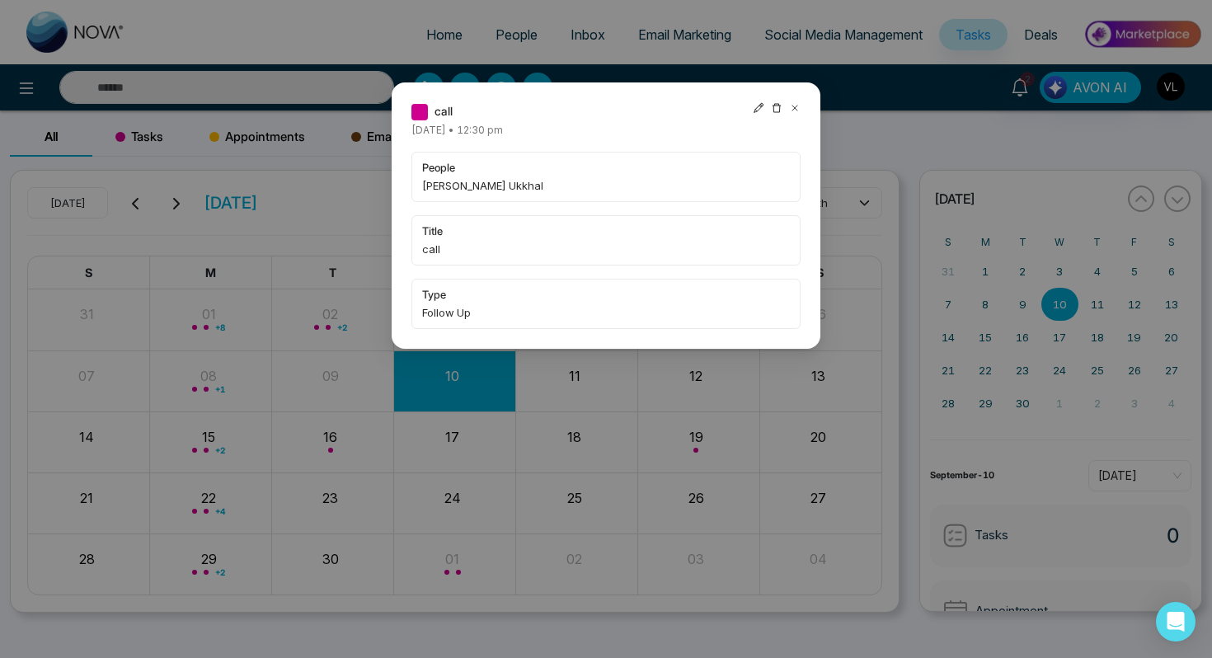
click at [788, 110] on div at bounding box center [777, 111] width 48 height 18
click at [792, 109] on icon at bounding box center [795, 108] width 12 height 12
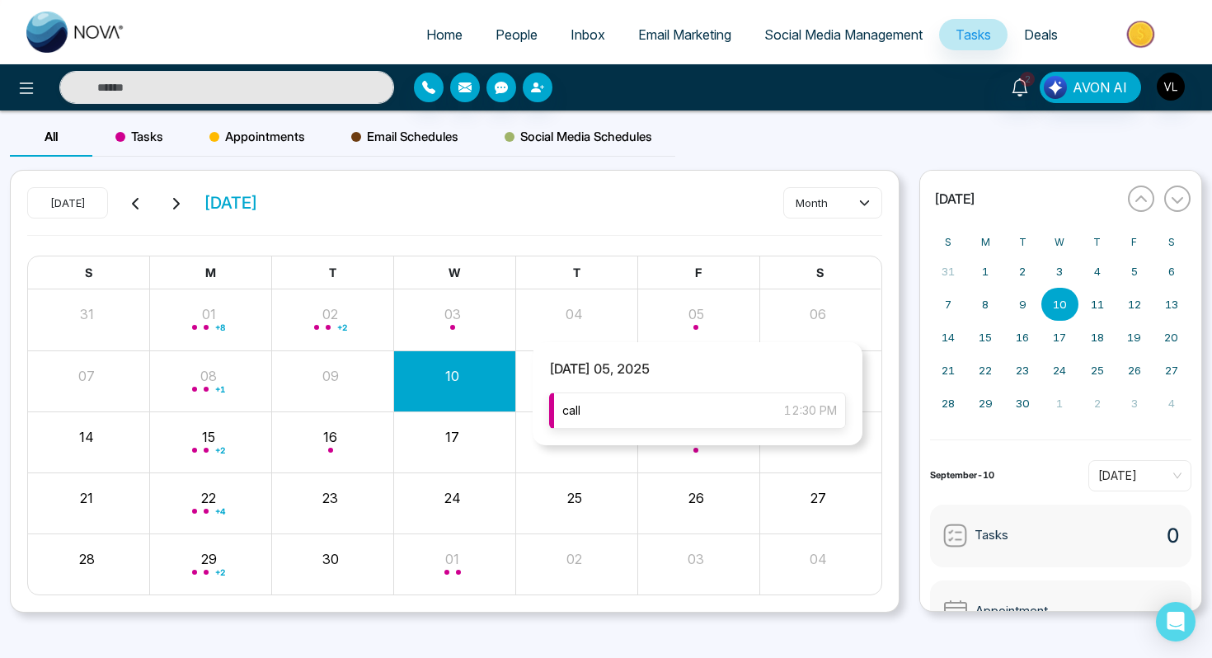
click at [647, 426] on div "call 12:30 PM" at bounding box center [697, 411] width 297 height 36
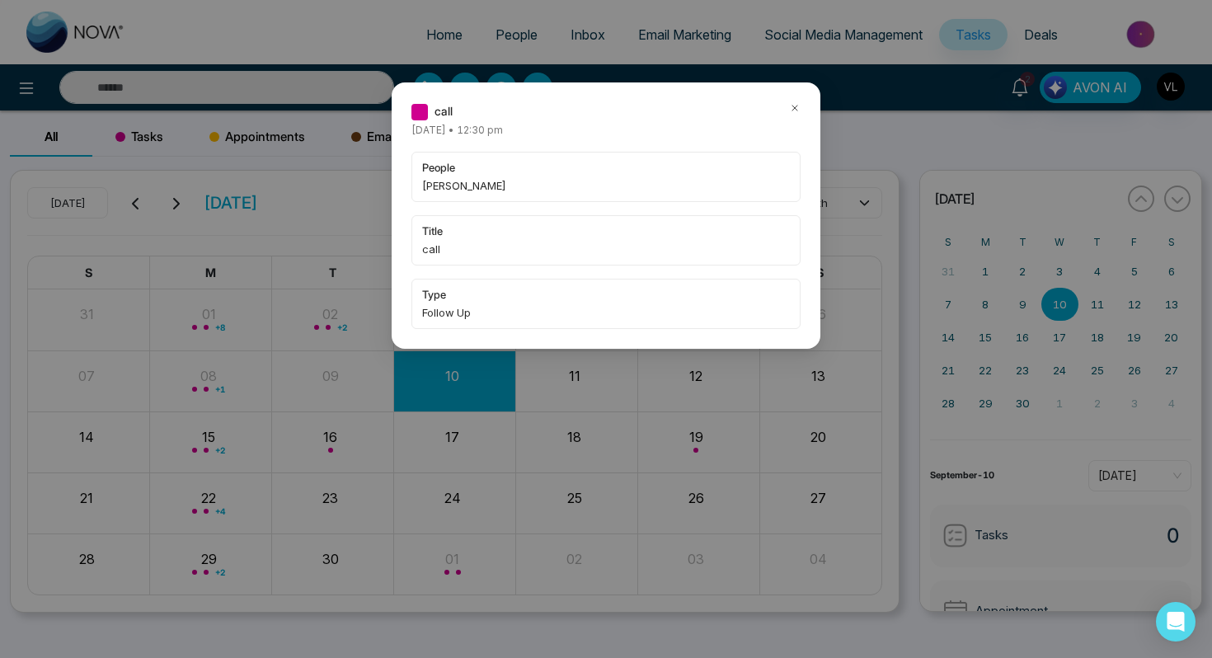
click at [795, 106] on icon at bounding box center [795, 108] width 12 height 12
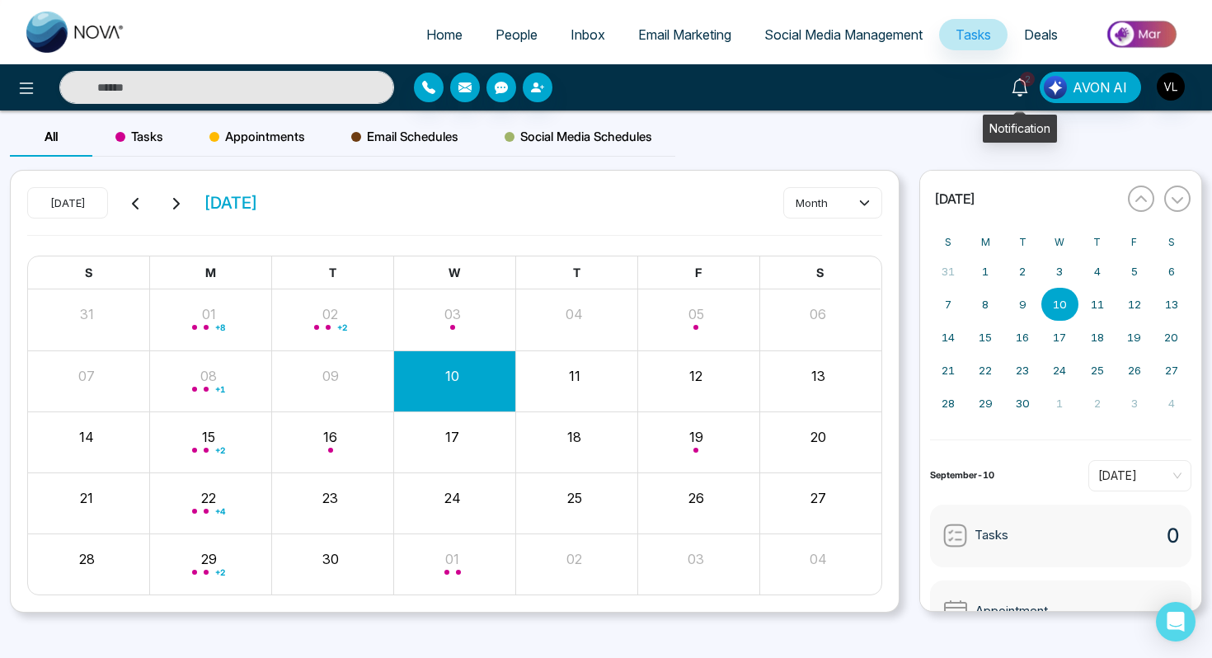
click at [1020, 80] on icon at bounding box center [1020, 87] width 18 height 18
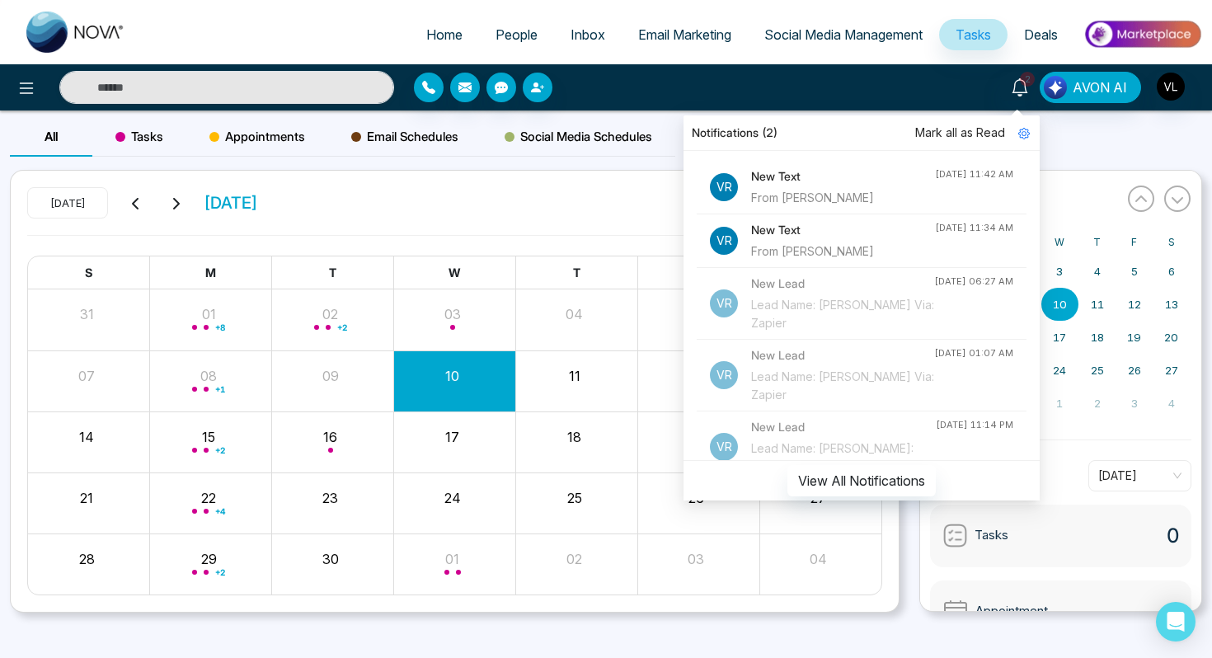
click at [954, 132] on span "Mark all as Read" at bounding box center [960, 133] width 90 height 18
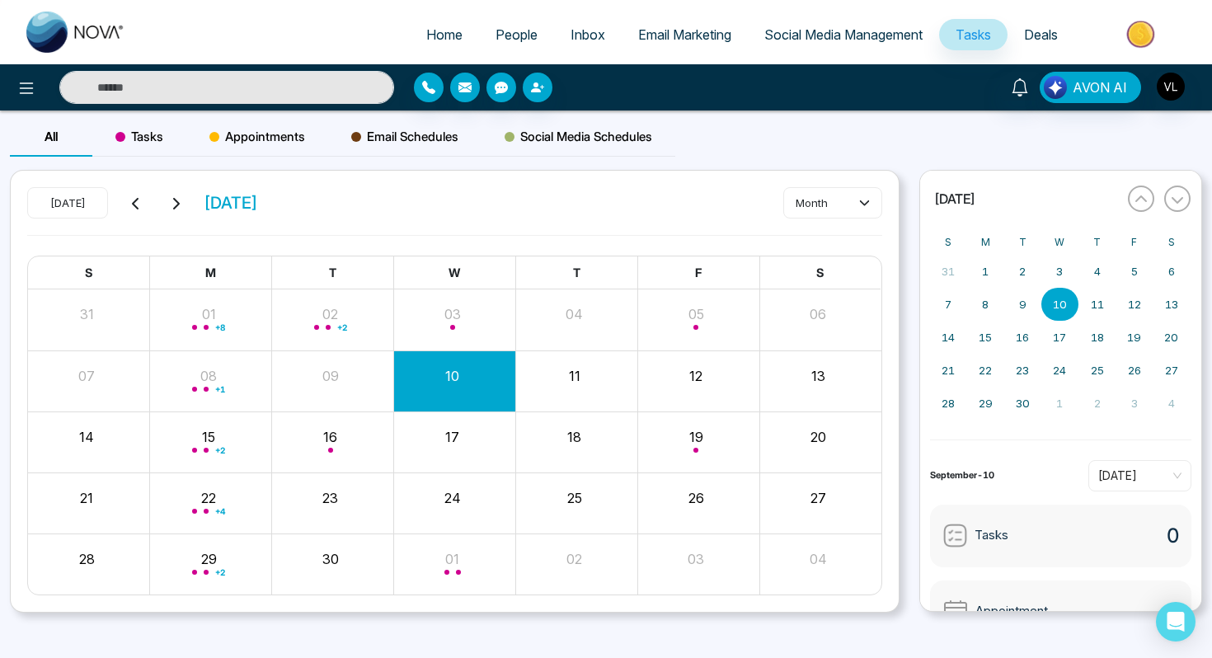
click at [605, 190] on div "[DATE] [DATE] month" at bounding box center [454, 211] width 855 height 48
